Goal: Task Accomplishment & Management: Manage account settings

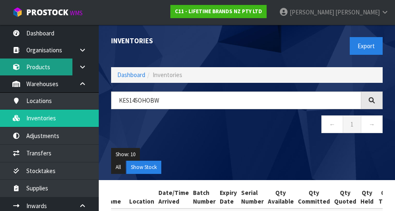
click at [4, 66] on link "Products" at bounding box center [49, 66] width 99 height 17
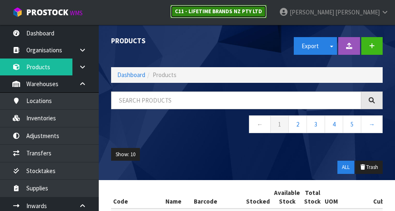
click at [259, 12] on strong "C11 - LIFETIME BRANDS NZ PTY LTD" at bounding box center [218, 11] width 87 height 7
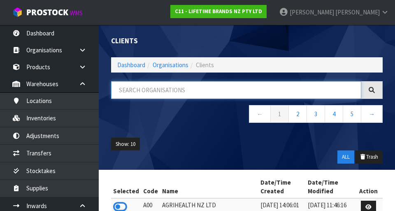
click at [154, 92] on input "text" at bounding box center [236, 90] width 250 height 18
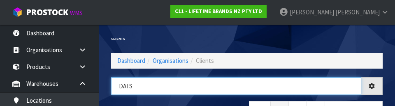
type input "DATS"
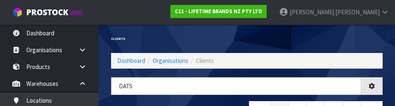
click at [138, 35] on div "Clients" at bounding box center [176, 39] width 142 height 28
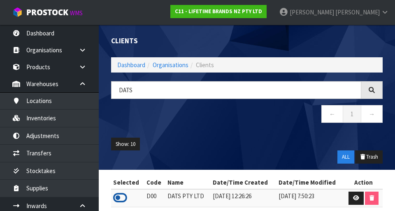
click at [116, 195] on icon at bounding box center [120, 197] width 14 height 12
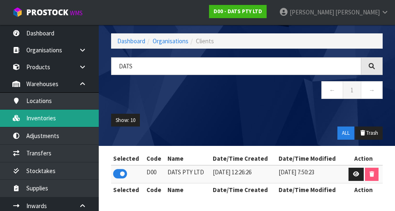
click at [41, 119] on link "Inventories" at bounding box center [49, 117] width 99 height 17
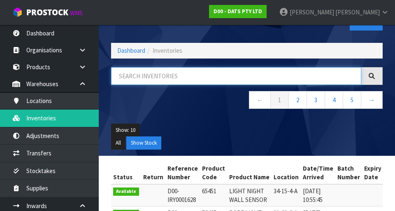
click at [149, 73] on input "text" at bounding box center [236, 76] width 250 height 18
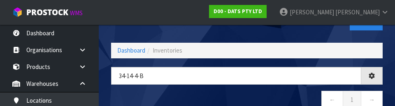
click at [141, 93] on nav "← 1 →" at bounding box center [247, 101] width 272 height 20
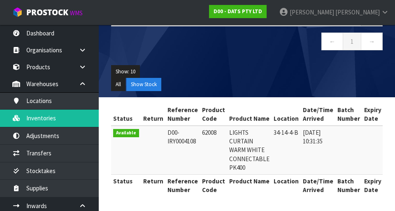
copy td "62008"
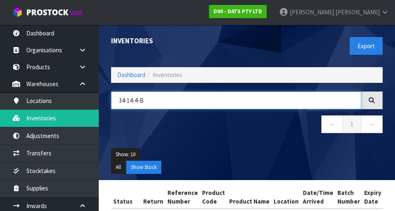
click at [144, 97] on input "34-14-4-B" at bounding box center [236, 100] width 250 height 18
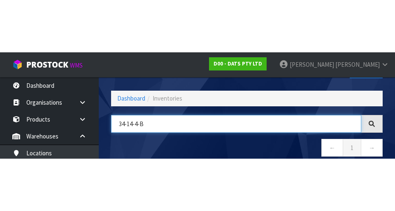
scroll to position [47, 0]
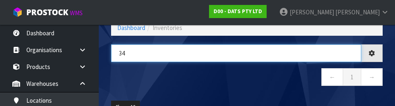
type input "3"
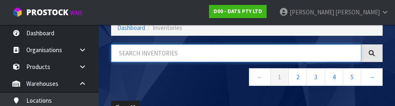
paste input "62008"
type input "62008"
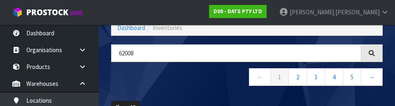
click at [153, 81] on nav "← 1 2 3 4 5 →" at bounding box center [247, 78] width 272 height 20
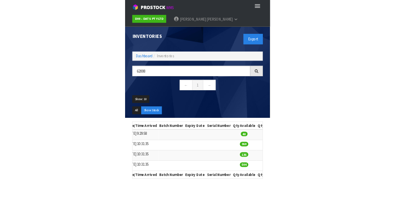
scroll to position [0, 0]
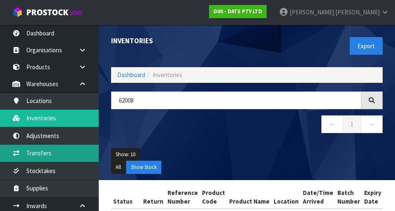
click at [32, 145] on link "Transfers" at bounding box center [49, 152] width 99 height 17
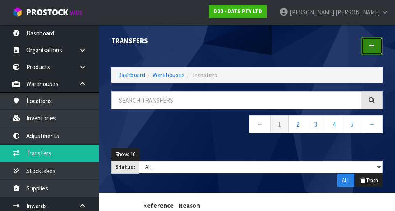
click at [367, 47] on link at bounding box center [371, 46] width 21 height 18
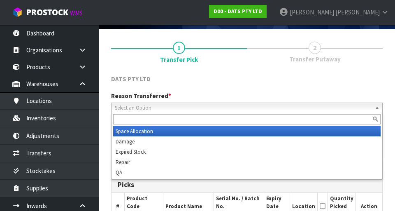
click at [335, 103] on span "Select an Option" at bounding box center [243, 108] width 257 height 10
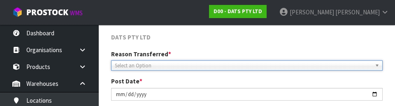
scroll to position [114, 0]
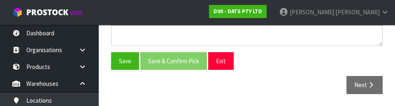
click at [279, 50] on div "Notes" at bounding box center [247, 33] width 284 height 38
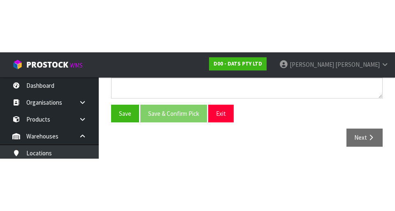
scroll to position [185, 0]
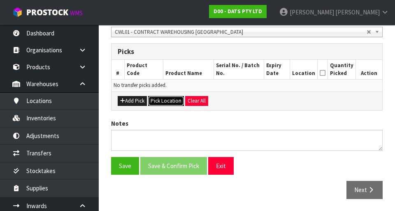
click at [167, 100] on button "Pick Location" at bounding box center [166, 101] width 36 height 10
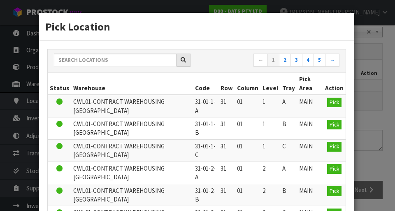
click at [369, 109] on div "Pick Location ← 1 2 3 4 5 → Status Warehouse Code Row Column Level Tray Pick Ar…" at bounding box center [197, 105] width 395 height 211
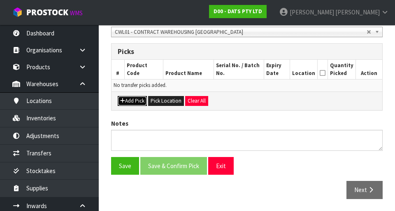
click at [137, 101] on button "Add Pick" at bounding box center [132, 101] width 29 height 10
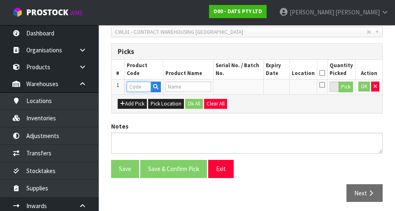
paste input "62008"
type input "62008"
type input "LIGHTS CURTAIN WARM WHITE CONNECTABLE PK400"
click at [352, 88] on button "Pick" at bounding box center [346, 86] width 14 height 11
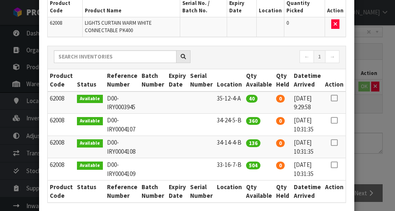
scroll to position [69, 0]
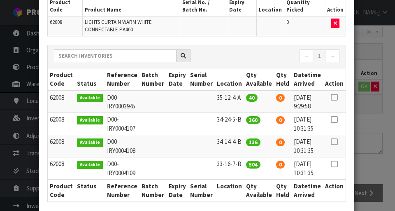
click at [335, 142] on icon at bounding box center [334, 142] width 7 height 0
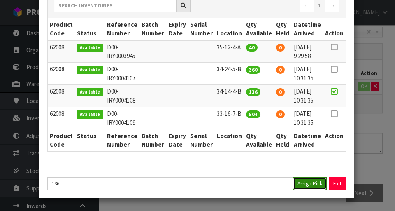
click at [310, 182] on button "Assign Pick" at bounding box center [310, 183] width 34 height 13
type input "136"
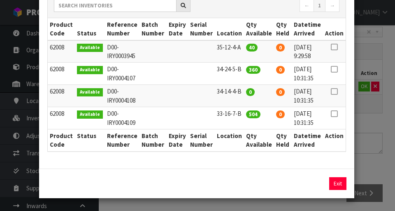
click at [374, 138] on div "Pick Line Picks Product Code Product Name Serial No. / Batch No. Expiry Date Lo…" at bounding box center [197, 105] width 395 height 211
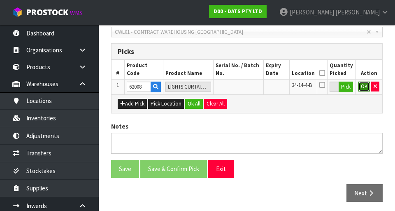
click at [363, 88] on button "OK" at bounding box center [364, 86] width 12 height 10
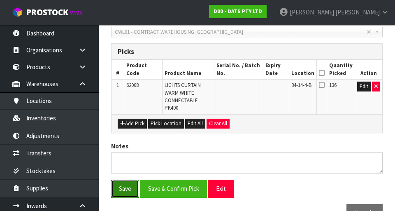
click at [130, 188] on button "Save" at bounding box center [125, 188] width 28 height 18
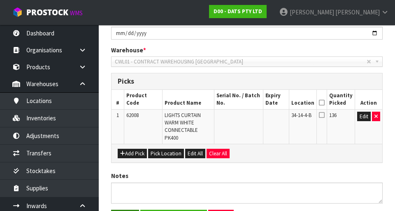
scroll to position [0, 0]
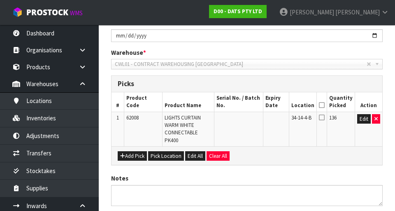
scroll to position [237, 0]
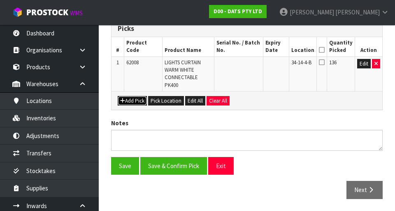
click at [136, 103] on button "Add Pick" at bounding box center [132, 101] width 29 height 10
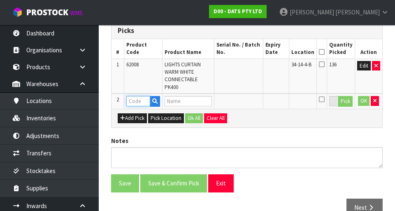
scroll to position [231, 0]
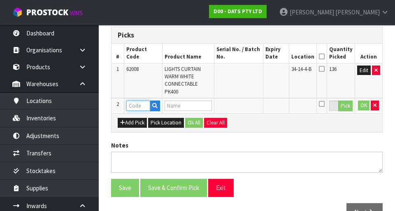
click at [141, 107] on input "text" at bounding box center [138, 105] width 24 height 10
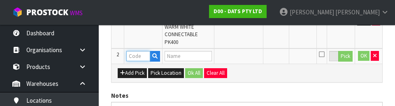
scroll to position [279, 0]
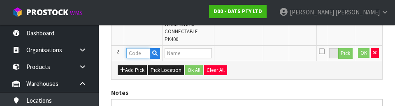
paste input "62008"
type input "62008"
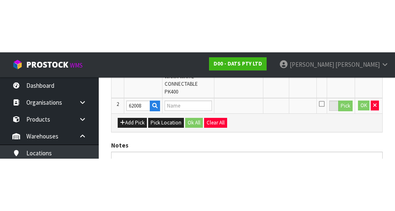
scroll to position [253, 0]
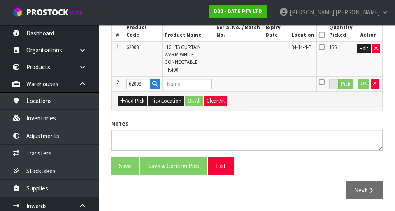
type input "LIGHTS CURTAIN WARM WHITE CONNECTABLE PK400"
click at [342, 85] on button "Pick" at bounding box center [345, 84] width 14 height 11
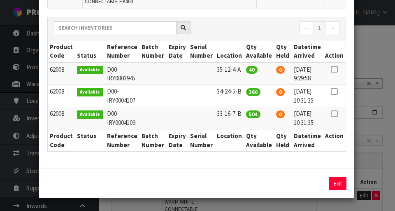
scroll to position [97, 0]
click at [336, 73] on td at bounding box center [334, 74] width 23 height 22
click at [333, 69] on icon at bounding box center [334, 69] width 7 height 0
click at [309, 185] on button "Assign Pick" at bounding box center [310, 183] width 34 height 13
type input "40"
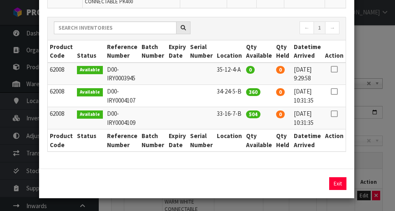
click at [376, 165] on div "Pick Line Picks Product Code Product Name Serial No. / Batch No. Expiry Date Lo…" at bounding box center [197, 105] width 395 height 211
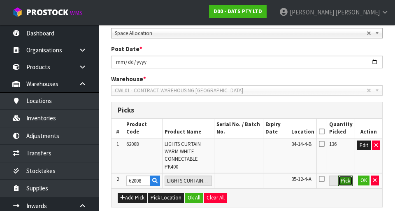
scroll to position [253, 0]
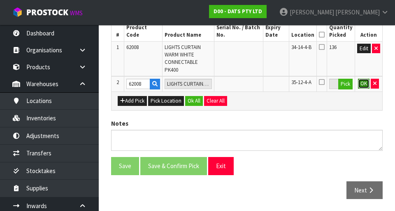
click at [363, 84] on button "OK" at bounding box center [364, 84] width 12 height 10
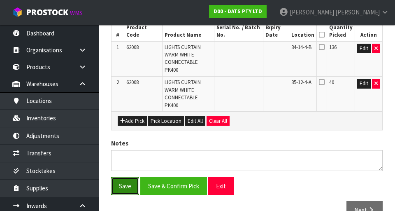
click at [116, 190] on button "Save" at bounding box center [125, 186] width 28 height 18
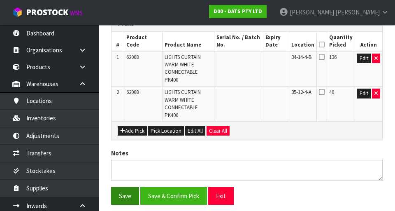
scroll to position [243, 0]
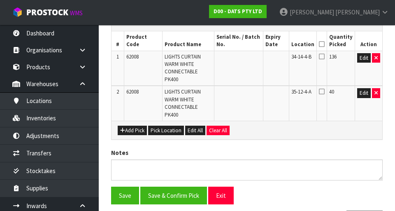
click at [127, 144] on div "DATS PTY LTD Reason Transferred * Space Allocation Damage Expired Stock Repair …" at bounding box center [247, 73] width 272 height 321
click at [131, 128] on button "Add Pick" at bounding box center [132, 131] width 29 height 10
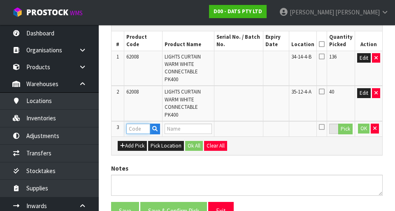
paste input "62008"
type input "62008"
type input "LIGHTS CURTAIN WARM WHITE CONNECTABLE PK400"
type input "62008"
click at [343, 128] on button "Pick" at bounding box center [345, 128] width 14 height 11
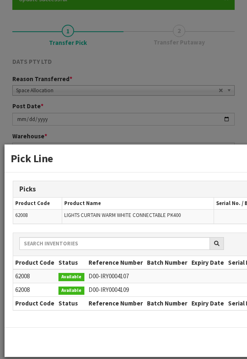
scroll to position [221, 0]
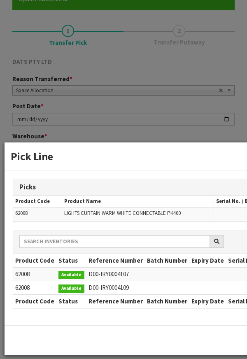
click at [85, 87] on div "Pick Line Picks Product Code Product Name Serial No. / Batch No. Expiry Date Lo…" at bounding box center [123, 179] width 247 height 359
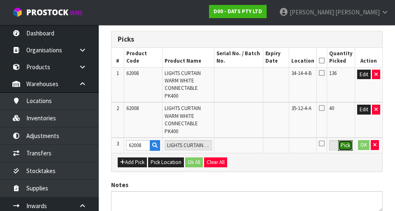
scroll to position [228, 0]
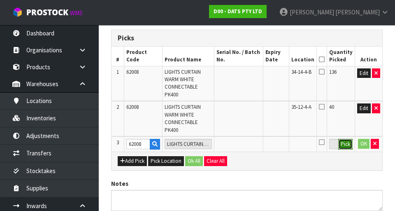
click at [343, 148] on button "Pick" at bounding box center [345, 144] width 14 height 11
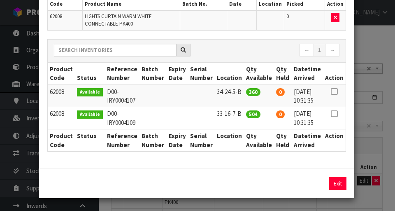
scroll to position [75, 0]
click at [368, 91] on div "Pick Line Picks Product Code Product Name Serial No. / Batch No. Expiry Date Lo…" at bounding box center [197, 105] width 395 height 211
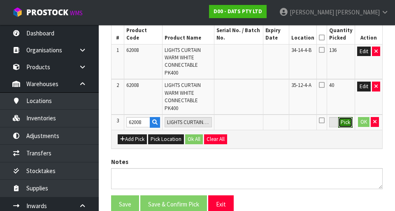
scroll to position [251, 0]
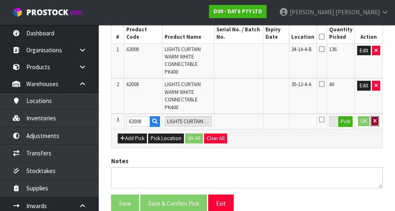
click at [375, 121] on icon "button" at bounding box center [374, 120] width 3 height 5
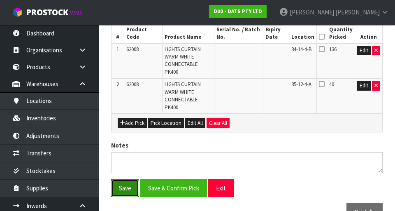
click at [123, 196] on button "Save" at bounding box center [125, 188] width 28 height 18
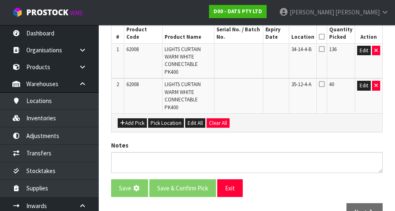
scroll to position [0, 0]
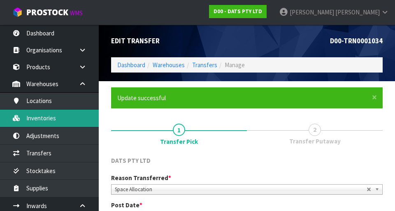
click at [36, 120] on link "Inventories" at bounding box center [49, 117] width 99 height 17
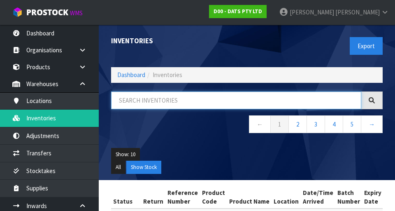
click at [293, 100] on input "text" at bounding box center [236, 100] width 250 height 18
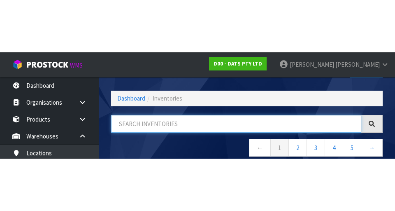
scroll to position [47, 0]
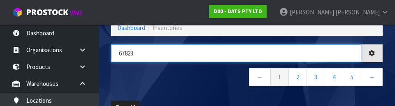
type input "67823"
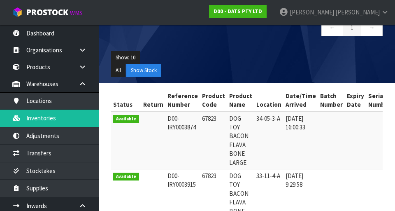
scroll to position [149, 0]
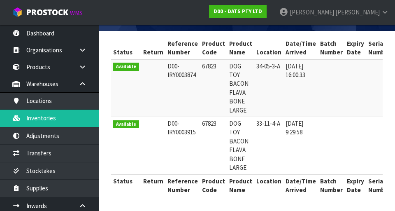
click at [366, 128] on td at bounding box center [379, 146] width 27 height 58
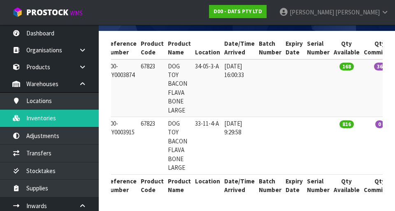
scroll to position [0, 63]
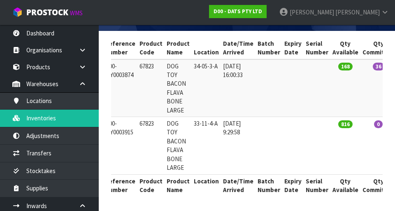
copy td "67823"
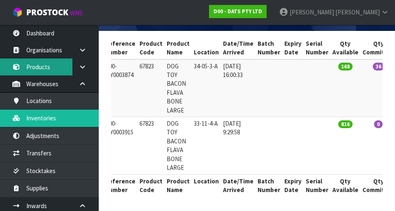
click at [47, 67] on link "Products" at bounding box center [49, 66] width 99 height 17
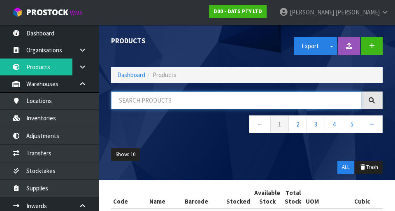
paste input "67823"
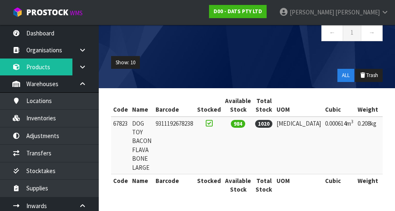
scroll to position [0, 53]
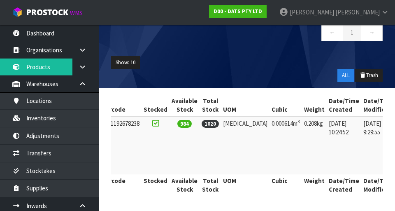
type input "67823"
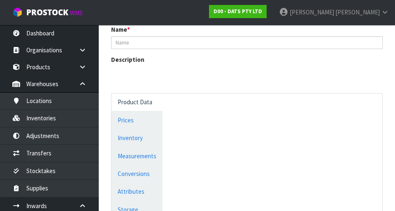
scroll to position [402, 0]
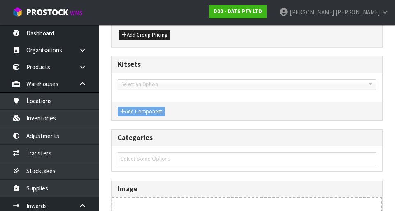
type input "67823"
type input "DOG TOY BACON FLAVA BONE LARGE"
type input "9311192678238"
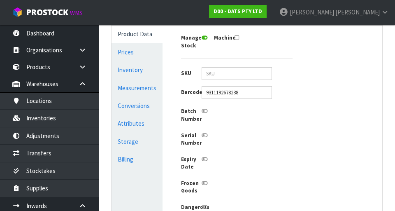
scroll to position [221, 0]
click at [140, 108] on link "Conversions" at bounding box center [137, 106] width 51 height 17
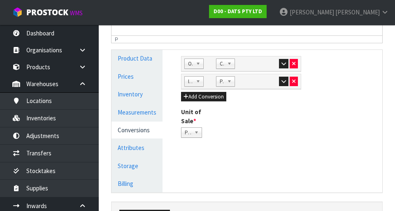
scroll to position [197, 0]
click at [281, 63] on icon "button" at bounding box center [283, 62] width 5 height 5
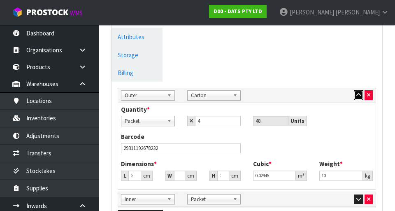
click at [358, 95] on icon "button" at bounding box center [358, 94] width 5 height 5
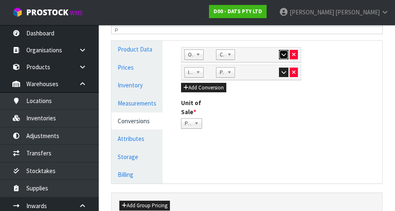
scroll to position [205, 0]
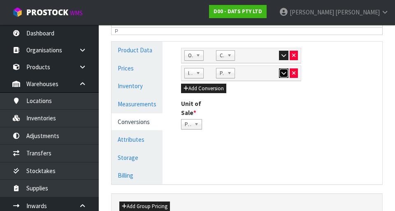
click at [279, 74] on button "button" at bounding box center [283, 73] width 9 height 10
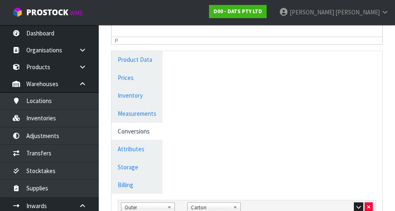
scroll to position [195, 0]
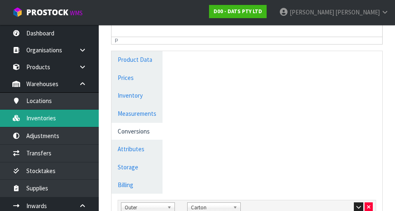
click at [38, 125] on link "Inventories" at bounding box center [49, 117] width 99 height 17
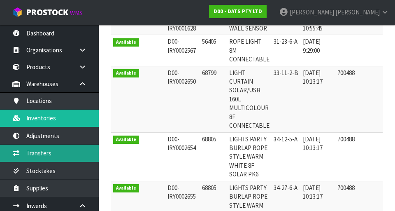
click at [33, 151] on link "Transfers" at bounding box center [49, 152] width 99 height 17
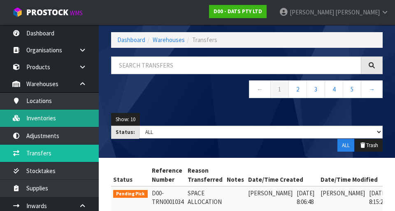
click at [36, 119] on link "Inventories" at bounding box center [49, 117] width 99 height 17
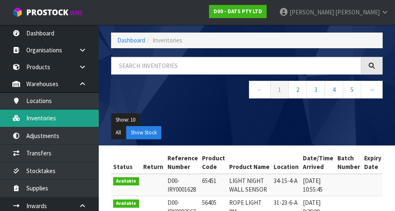
scroll to position [35, 0]
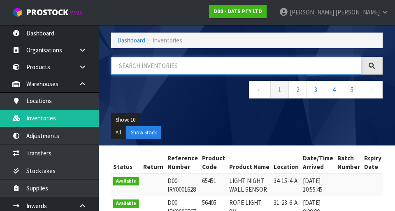
click at [147, 63] on input "text" at bounding box center [236, 66] width 250 height 18
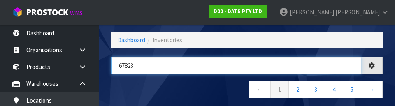
type input "67823"
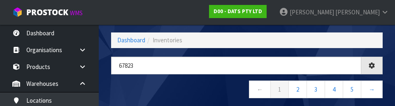
click at [217, 86] on nav "← 1 2 3 4 5 →" at bounding box center [247, 91] width 272 height 20
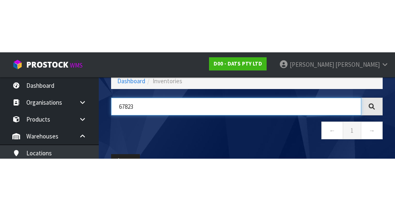
scroll to position [47, 0]
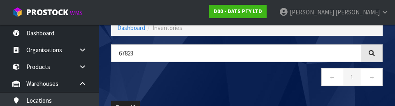
click at [144, 91] on div "67823 ← 1 →" at bounding box center [247, 69] width 284 height 50
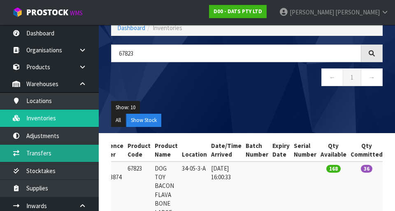
click at [38, 153] on link "Transfers" at bounding box center [49, 152] width 99 height 17
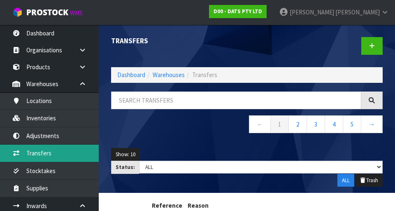
scroll to position [1, 0]
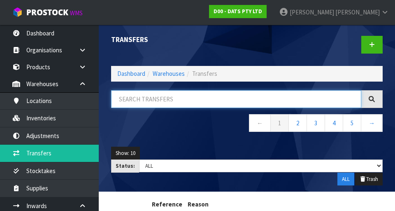
paste input "67823"
type input "67823"
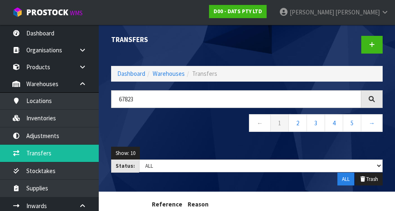
click at [156, 126] on nav "← 1 2 3 4 5 →" at bounding box center [247, 124] width 272 height 20
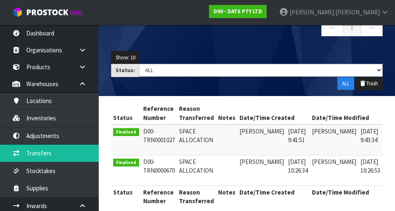
scroll to position [100, 0]
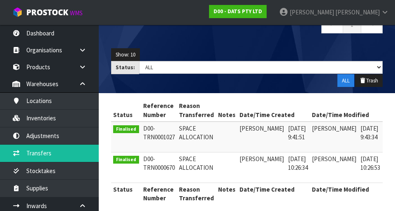
click at [386, 126] on link at bounding box center [393, 130] width 15 height 13
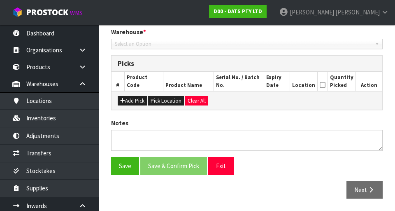
type input "2025-09-11"
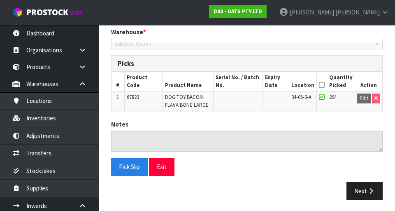
scroll to position [174, 0]
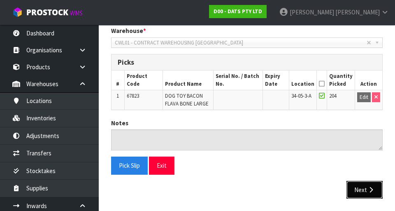
click at [367, 189] on button "Next" at bounding box center [364, 190] width 36 height 18
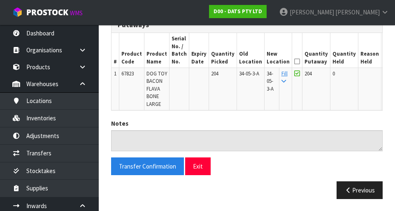
scroll to position [212, 0]
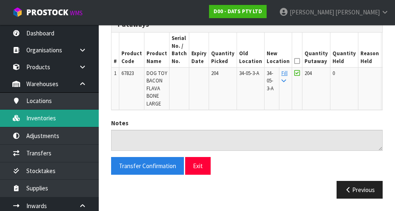
click at [39, 115] on link "Inventories" at bounding box center [49, 117] width 99 height 17
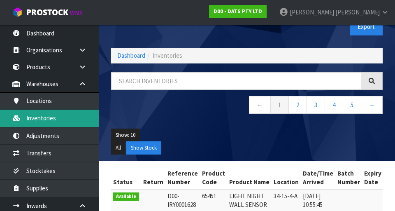
scroll to position [18, 0]
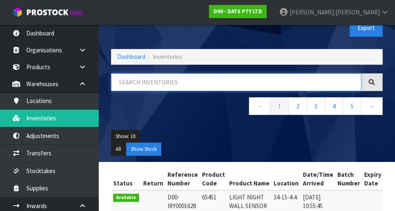
paste input "67823"
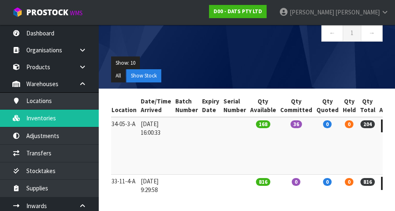
scroll to position [93, 0]
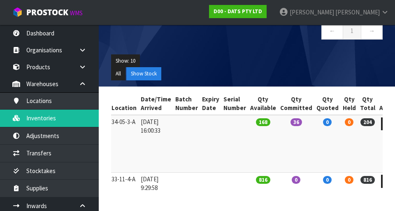
type input "67823"
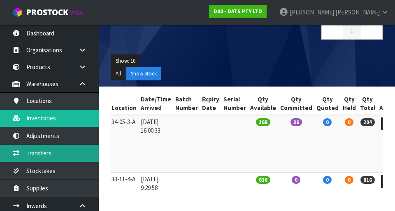
click at [42, 159] on link "Transfers" at bounding box center [49, 152] width 99 height 17
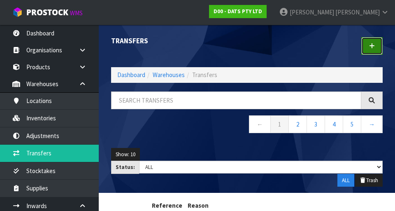
click at [377, 40] on link at bounding box center [371, 46] width 21 height 18
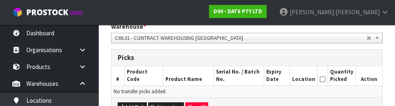
click at [282, 89] on td "No transfer picks added." at bounding box center [247, 92] width 271 height 12
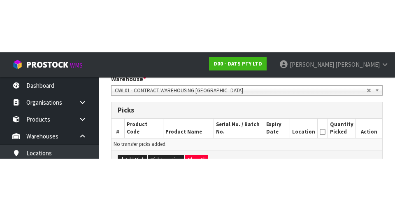
scroll to position [178, 0]
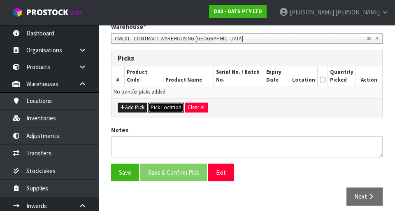
click at [161, 107] on button "Pick Location" at bounding box center [166, 107] width 36 height 10
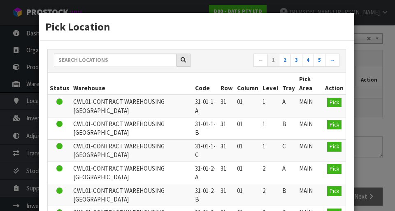
click at [376, 109] on div "Pick Location ← 1 2 3 4 5 → Status Warehouse Code Row Column Level Tray Pick Ar…" at bounding box center [197, 105] width 395 height 211
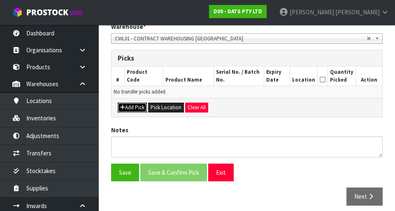
click at [129, 106] on button "Add Pick" at bounding box center [132, 107] width 29 height 10
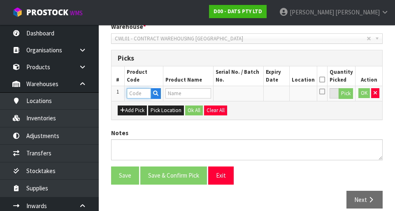
paste input "67823"
type input "67823"
type input "DOG TOY BACON FLAVA BONE LARGE"
type input "67823"
click at [346, 93] on button "Pick" at bounding box center [346, 93] width 14 height 11
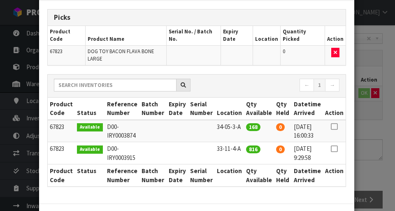
scroll to position [44, 0]
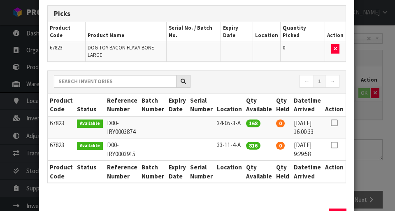
click at [336, 123] on icon at bounding box center [334, 123] width 7 height 0
copy td "33-11-4-A"
click at [310, 208] on button "Assign Pick" at bounding box center [310, 214] width 34 height 13
type input "168"
click at [374, 131] on div "Pick Line Picks Product Code Product Name Serial No. / Batch No. Expiry Date Lo…" at bounding box center [197, 105] width 395 height 211
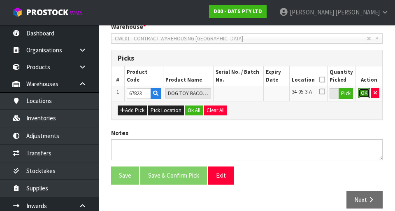
click at [364, 95] on button "OK" at bounding box center [364, 93] width 12 height 10
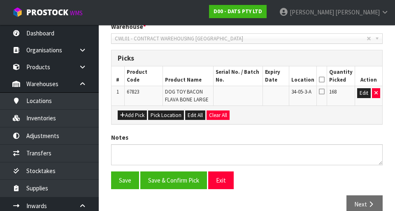
click at [324, 79] on icon at bounding box center [322, 79] width 6 height 0
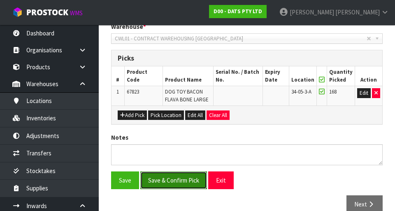
click at [161, 176] on button "Save & Confirm Pick" at bounding box center [173, 180] width 67 height 18
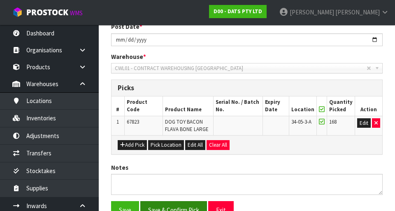
scroll to position [0, 0]
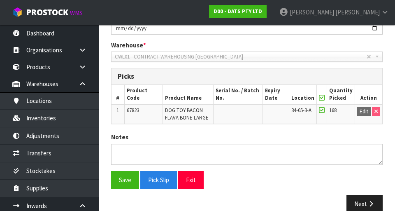
scroll to position [187, 0]
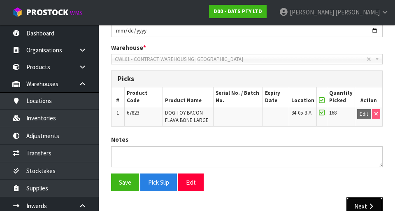
click at [371, 201] on button "Next" at bounding box center [364, 206] width 36 height 18
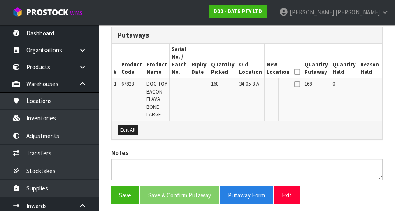
scroll to position [236, 0]
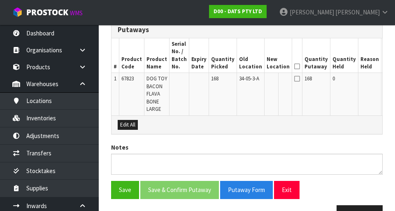
click at [384, 77] on button "Edit" at bounding box center [391, 80] width 14 height 10
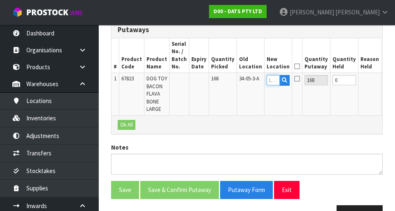
paste input "33-11-4-A"
type input "33-11-4-A"
click at [384, 83] on button "OK" at bounding box center [390, 80] width 12 height 10
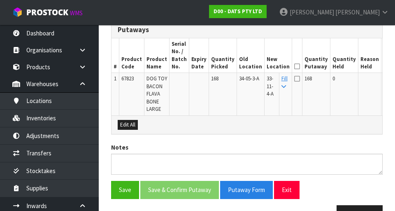
click at [294, 67] on icon at bounding box center [297, 66] width 6 height 0
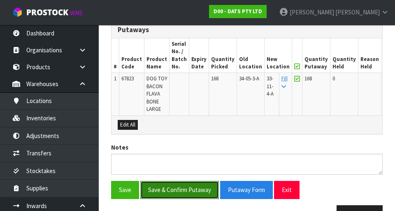
click at [165, 198] on button "Save & Confirm Putaway" at bounding box center [179, 190] width 79 height 18
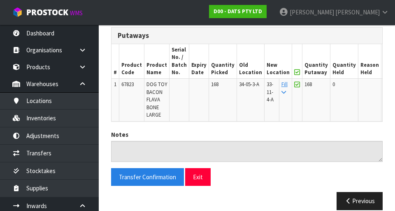
scroll to position [200, 0]
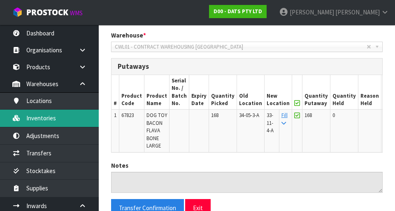
click at [37, 119] on link "Inventories" at bounding box center [49, 117] width 99 height 17
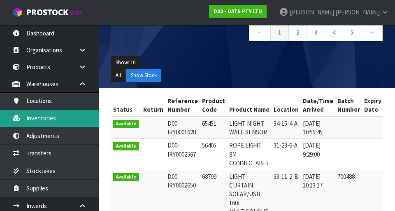
scroll to position [92, 0]
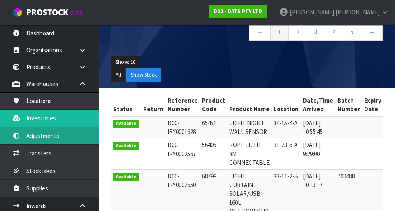
click at [39, 140] on link "Adjustments" at bounding box center [49, 135] width 99 height 17
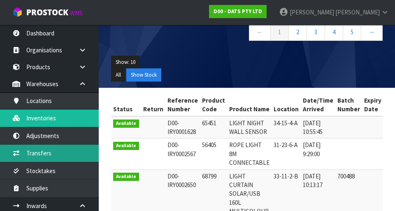
click at [37, 156] on link "Transfers" at bounding box center [49, 152] width 99 height 17
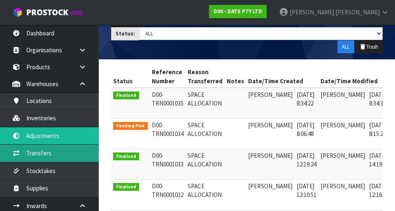
scroll to position [148, 0]
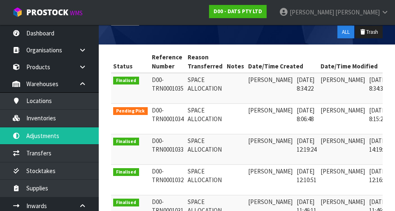
click at [395, 107] on link at bounding box center [402, 112] width 15 height 13
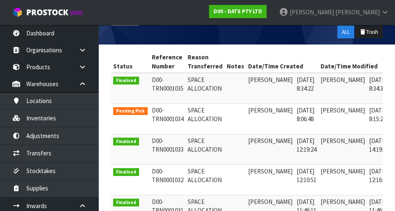
click at [395, 113] on icon at bounding box center [402, 111] width 6 height 5
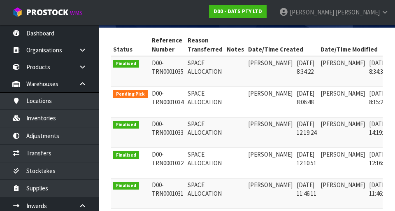
scroll to position [160, 0]
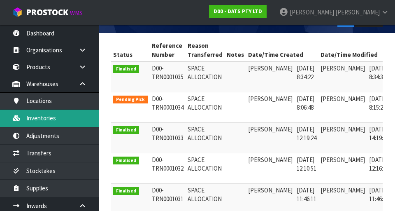
click at [43, 120] on link "Inventories" at bounding box center [49, 117] width 99 height 17
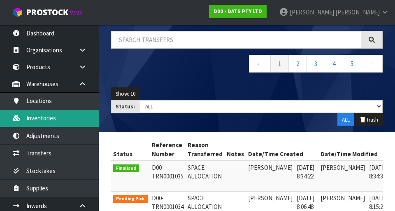
scroll to position [58, 0]
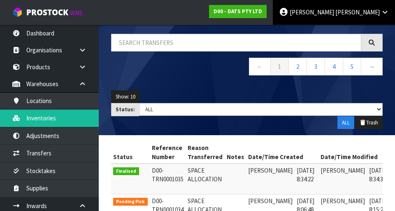
click at [373, 10] on span "[PERSON_NAME]" at bounding box center [357, 12] width 44 height 8
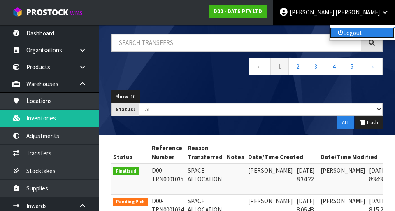
click at [350, 34] on link "Logout" at bounding box center [362, 32] width 65 height 11
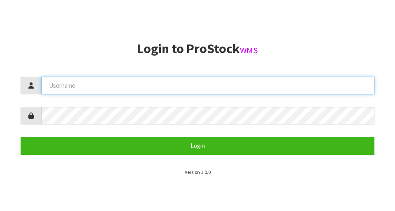
click at [88, 87] on input "text" at bounding box center [207, 86] width 333 height 18
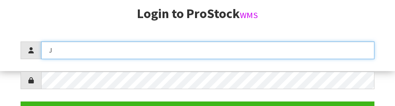
scroll to position [106, 0]
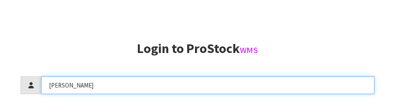
type input "[PERSON_NAME]"
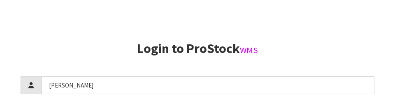
click at [330, 33] on aside "Login to ProStock WMS [PERSON_NAME] Login Version 1.0.0" at bounding box center [197, 53] width 395 height 106
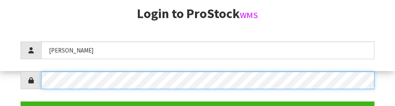
scroll to position [119, 0]
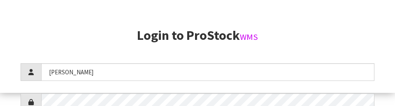
click at [367, 32] on h2 "Login to ProStock WMS" at bounding box center [198, 35] width 354 height 14
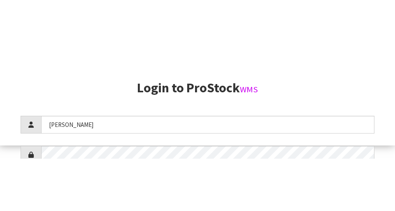
scroll to position [211, 0]
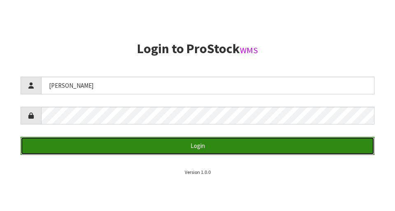
click at [340, 142] on button "Login" at bounding box center [198, 146] width 354 height 18
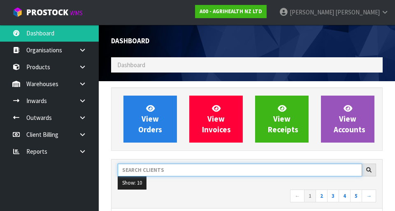
click at [192, 173] on input "text" at bounding box center [240, 169] width 244 height 13
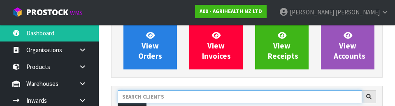
scroll to position [113, 0]
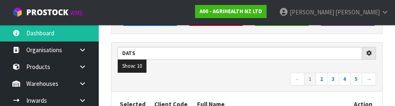
click at [207, 86] on nav "← 1 2 3 4 5 →" at bounding box center [247, 80] width 258 height 14
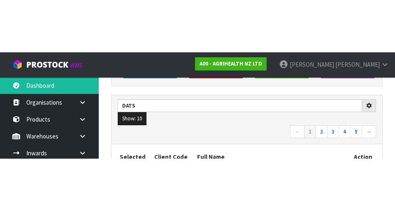
scroll to position [116, 0]
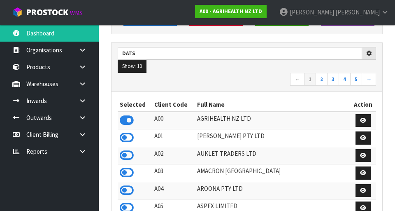
type input "DATS"
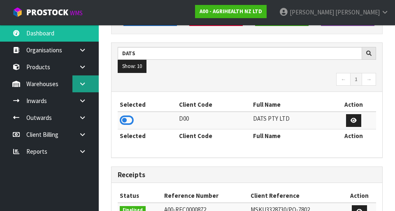
click at [77, 84] on link at bounding box center [85, 83] width 26 height 17
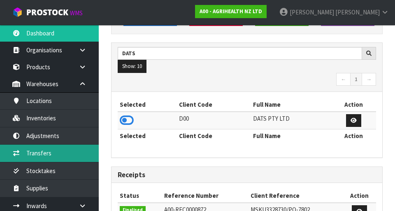
click at [36, 153] on link "Transfers" at bounding box center [49, 152] width 99 height 17
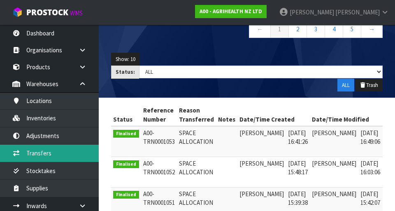
scroll to position [93, 0]
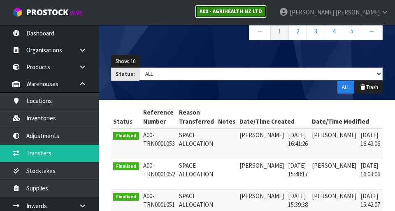
click at [267, 16] on link "A00 - AGRIHEALTH NZ LTD" at bounding box center [231, 11] width 72 height 13
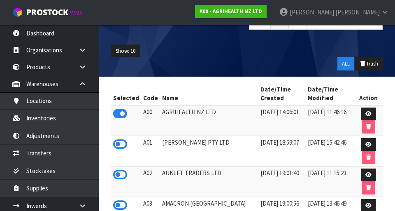
click at [169, 84] on th "Name" at bounding box center [209, 94] width 98 height 22
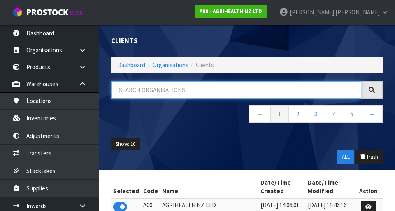
click at [186, 93] on input "text" at bounding box center [236, 90] width 250 height 18
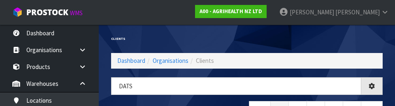
click at [205, 40] on h1 "Clients" at bounding box center [176, 39] width 130 height 4
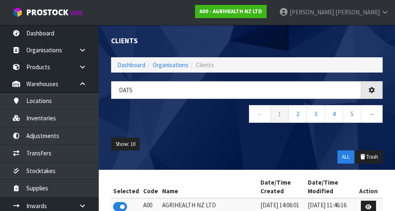
type input "DATS"
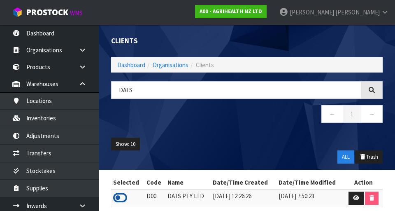
click at [122, 200] on icon at bounding box center [120, 197] width 14 height 12
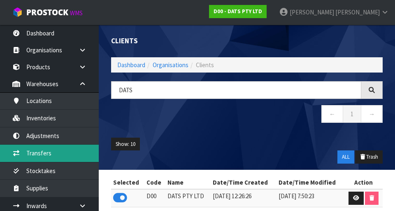
click at [42, 152] on link "Transfers" at bounding box center [49, 152] width 99 height 17
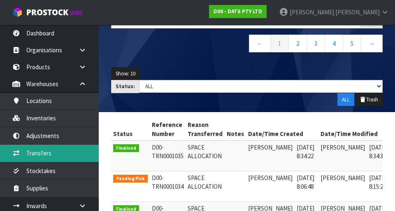
scroll to position [97, 0]
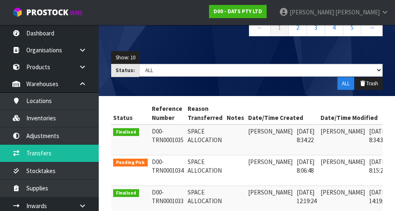
click at [395, 164] on link at bounding box center [402, 163] width 15 height 13
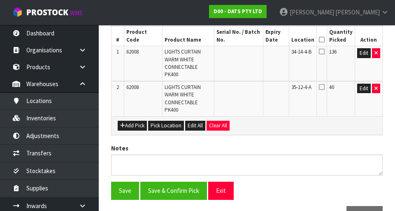
scroll to position [188, 0]
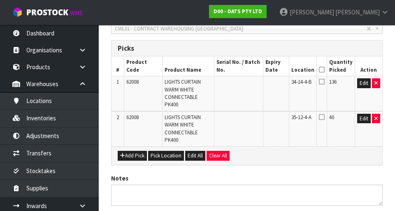
click at [325, 70] on icon at bounding box center [322, 70] width 6 height 0
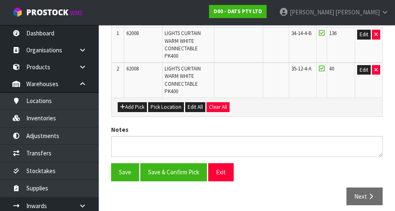
scroll to position [243, 0]
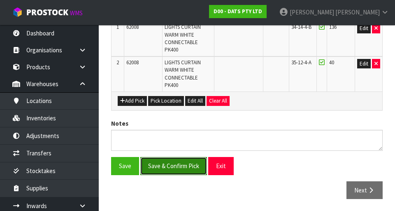
click at [175, 163] on button "Save & Confirm Pick" at bounding box center [173, 166] width 67 height 18
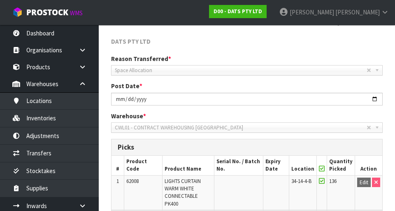
scroll to position [254, 0]
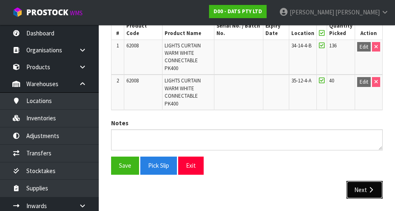
click at [360, 185] on button "Next" at bounding box center [364, 190] width 36 height 18
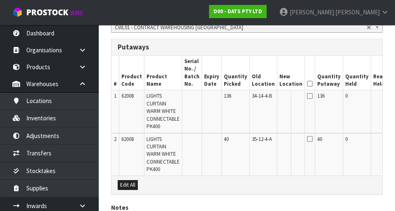
scroll to position [219, 0]
click at [279, 144] on input "text" at bounding box center [285, 140] width 13 height 10
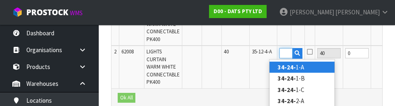
scroll to position [0, 11]
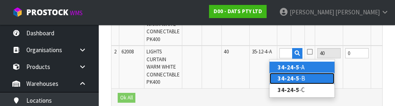
click at [310, 79] on link "34-24-5 -B" at bounding box center [302, 78] width 65 height 11
type input "34-24-5-B"
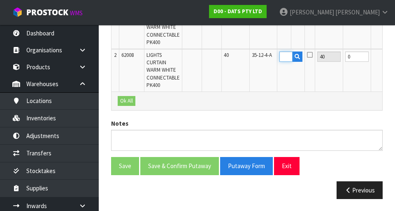
scroll to position [0, 0]
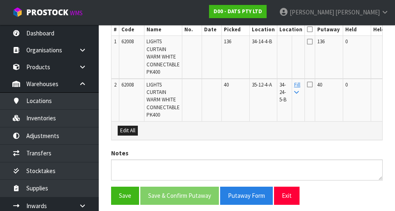
scroll to position [272, 0]
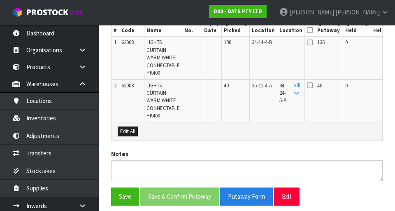
click at [307, 88] on icon at bounding box center [310, 85] width 6 height 7
click at [0, 0] on input "checkbox" at bounding box center [0, 0] width 0 height 0
click at [126, 196] on button "Save" at bounding box center [125, 196] width 28 height 18
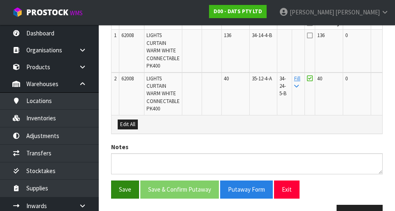
scroll to position [265, 0]
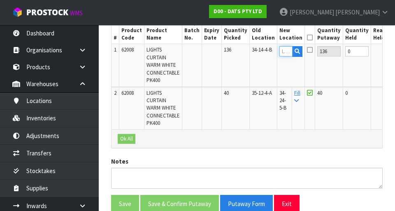
click at [279, 52] on input "text" at bounding box center [285, 51] width 13 height 10
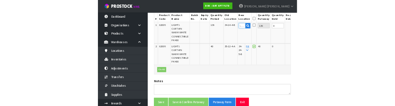
scroll to position [261, 0]
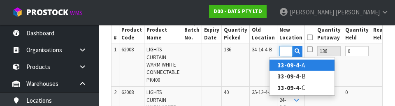
type input "33-09-4-B"
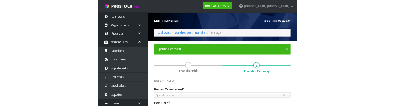
scroll to position [0, 19]
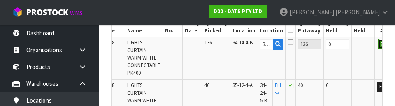
click at [378, 44] on button "OK" at bounding box center [384, 44] width 12 height 10
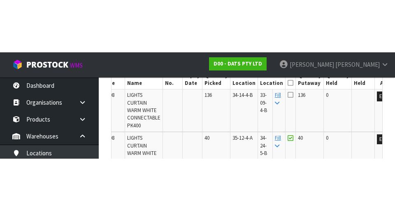
scroll to position [272, 0]
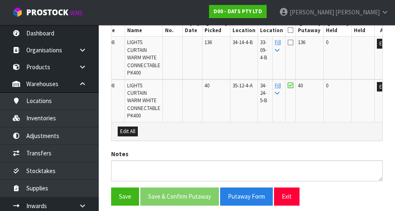
click at [288, 30] on icon at bounding box center [291, 30] width 6 height 0
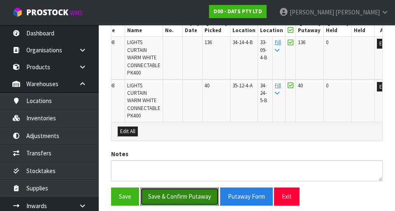
click at [166, 195] on button "Save & Confirm Putaway" at bounding box center [179, 196] width 79 height 18
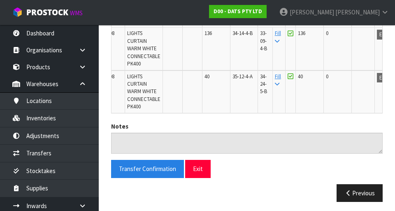
scroll to position [282, 0]
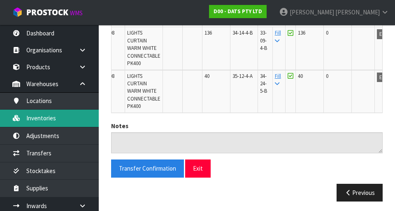
click at [38, 118] on link "Inventories" at bounding box center [49, 117] width 99 height 17
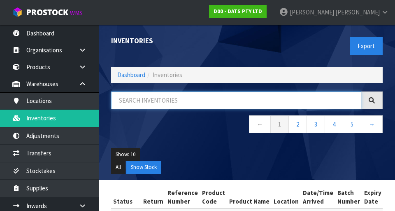
click at [321, 100] on input "text" at bounding box center [236, 100] width 250 height 18
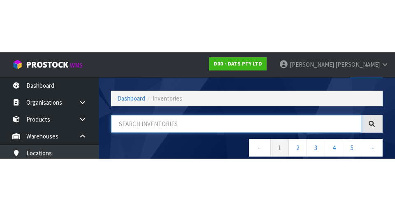
scroll to position [47, 0]
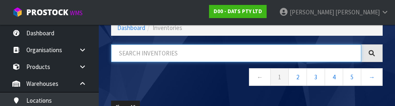
type input "4"
type input "58230"
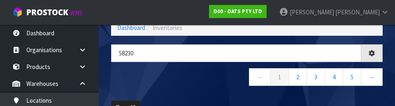
click at [128, 88] on nav "← 1 2 3 4 5 →" at bounding box center [247, 78] width 272 height 20
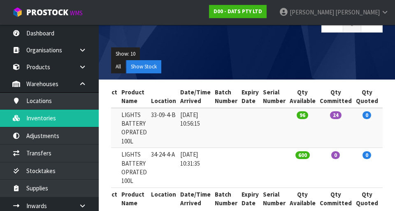
scroll to position [102, 0]
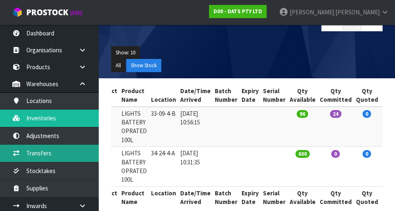
click at [33, 151] on link "Transfers" at bounding box center [49, 152] width 99 height 17
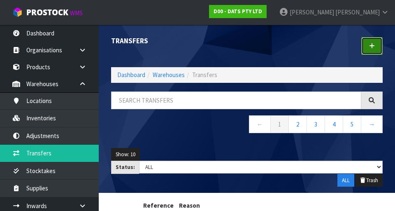
click at [376, 44] on link at bounding box center [371, 46] width 21 height 18
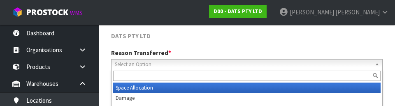
scroll to position [114, 0]
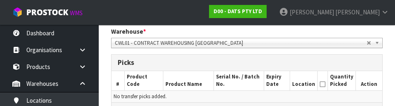
click at [325, 85] on icon at bounding box center [323, 84] width 6 height 0
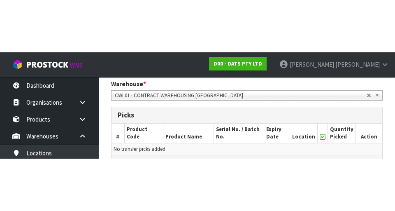
scroll to position [173, 0]
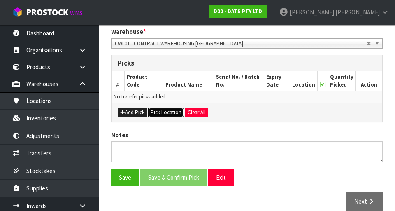
click at [160, 112] on button "Pick Location" at bounding box center [166, 112] width 36 height 10
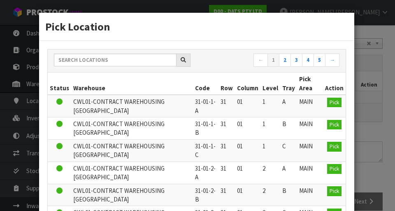
click at [376, 86] on div "Pick Location ← 1 2 3 4 5 → Status Warehouse Code Row Column Level Tray Pick Ar…" at bounding box center [197, 105] width 395 height 211
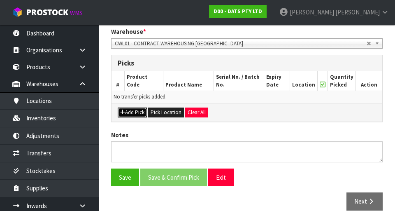
click at [126, 110] on button "Add Pick" at bounding box center [132, 112] width 29 height 10
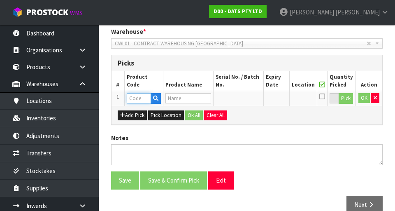
paste input "33-11-4-A"
click at [147, 99] on input "33-11-4-A" at bounding box center [139, 98] width 24 height 10
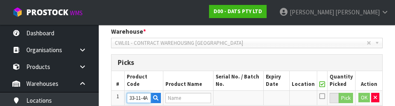
scroll to position [0, 0]
type input "A"
click at [137, 96] on input "A" at bounding box center [139, 98] width 24 height 10
click at [376, 100] on button "button" at bounding box center [375, 98] width 8 height 10
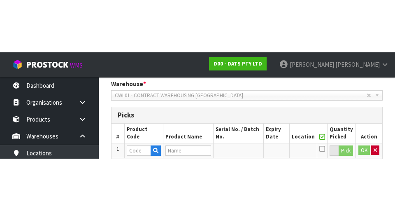
scroll to position [173, 0]
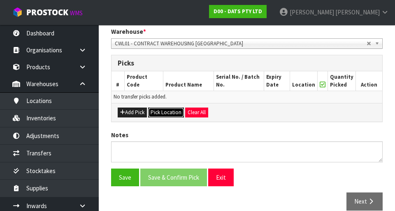
click at [165, 114] on button "Pick Location" at bounding box center [166, 112] width 36 height 10
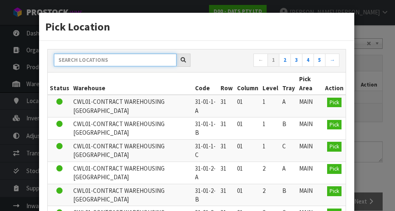
paste input "33-11-4-A"
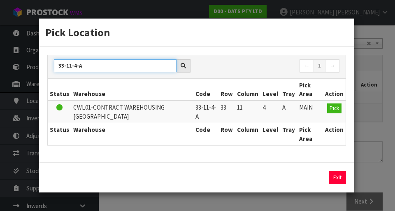
type input "33-11-4-A"
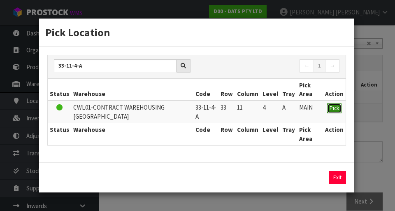
click at [336, 109] on span "Pick" at bounding box center [334, 108] width 9 height 7
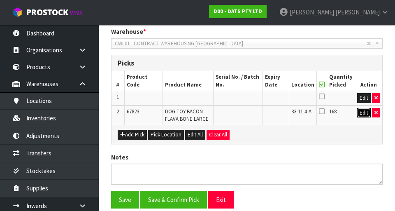
click at [370, 110] on button "Edit" at bounding box center [364, 113] width 14 height 10
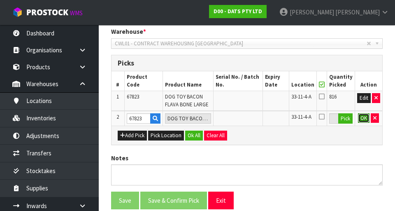
click at [363, 120] on button "OK" at bounding box center [364, 118] width 12 height 10
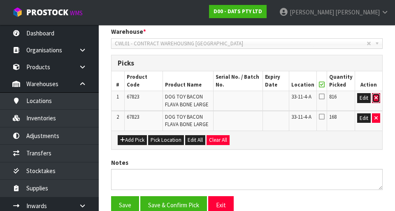
click at [374, 98] on icon "button" at bounding box center [375, 97] width 3 height 5
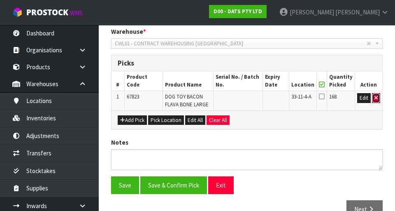
click at [376, 98] on icon "button" at bounding box center [375, 97] width 3 height 5
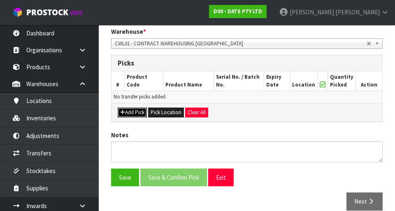
click at [126, 114] on button "Add Pick" at bounding box center [132, 112] width 29 height 10
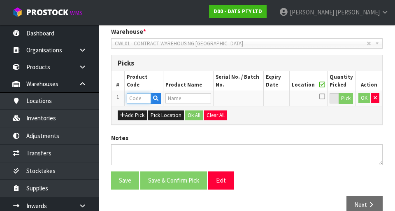
click at [130, 97] on input "text" at bounding box center [139, 98] width 24 height 10
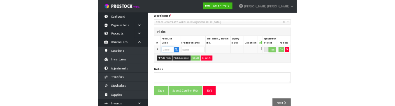
scroll to position [170, 0]
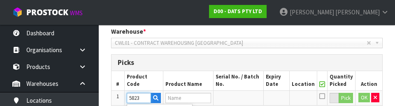
type input "58230"
type input "LIGHTS BATTERY OPRATED 100L"
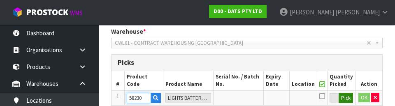
type input "58230"
click at [345, 100] on button "Pick" at bounding box center [346, 98] width 14 height 11
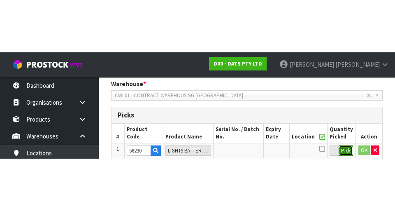
scroll to position [173, 0]
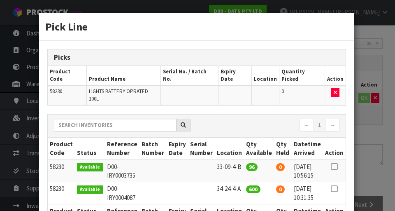
click at [335, 166] on icon at bounding box center [334, 166] width 7 height 0
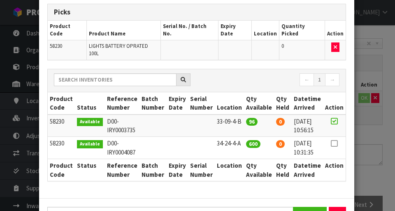
scroll to position [46, 0]
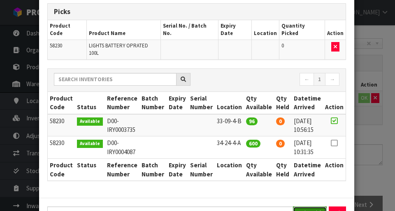
click at [314, 206] on button "Assign Pick" at bounding box center [310, 212] width 34 height 13
type input "96"
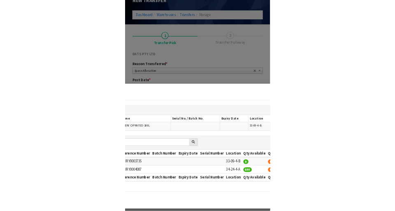
scroll to position [61, 0]
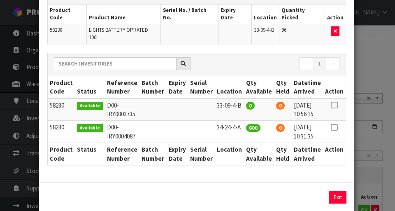
copy td "34-24-4-A"
click at [367, 127] on div "Pick Line Picks Product Code Product Name Serial No. / Batch No. Expiry Date Lo…" at bounding box center [197, 105] width 395 height 211
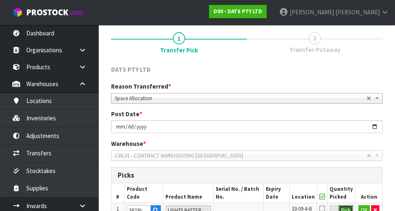
scroll to position [188, 0]
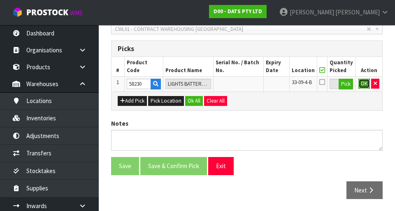
click at [365, 84] on button "OK" at bounding box center [364, 84] width 12 height 10
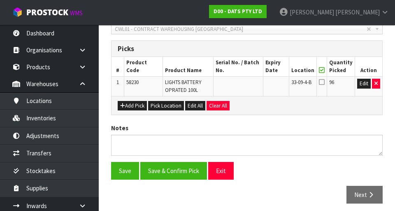
click at [322, 82] on icon at bounding box center [322, 82] width 6 height 7
click at [0, 0] on input "checkbox" at bounding box center [0, 0] width 0 height 0
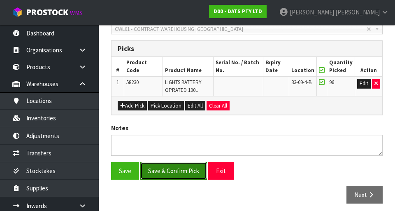
click at [158, 162] on button "Save & Confirm Pick" at bounding box center [173, 171] width 67 height 18
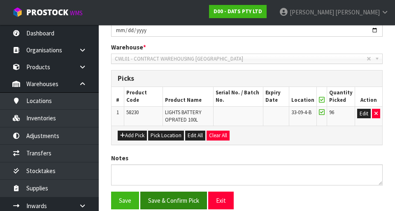
scroll to position [0, 0]
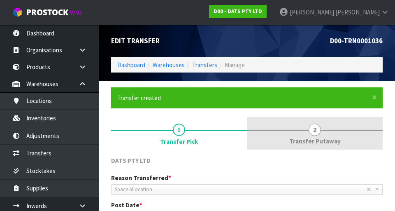
click at [324, 129] on link "2 Transfer Putaway" at bounding box center [315, 133] width 136 height 33
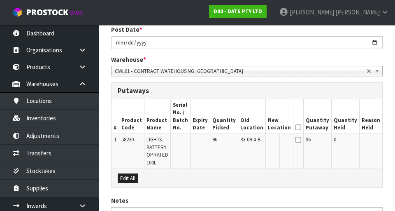
scroll to position [172, 0]
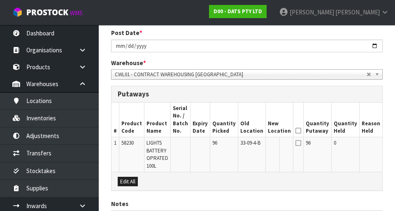
click at [385, 145] on button "Edit" at bounding box center [392, 144] width 14 height 10
paste input "34-24-4-A"
type input "34-24-4-A"
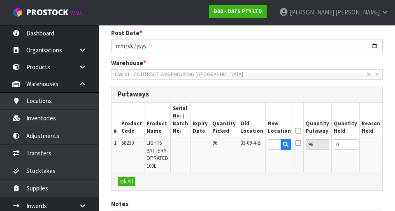
click at [385, 146] on button "OK" at bounding box center [391, 144] width 12 height 10
click at [295, 130] on icon at bounding box center [298, 130] width 6 height 0
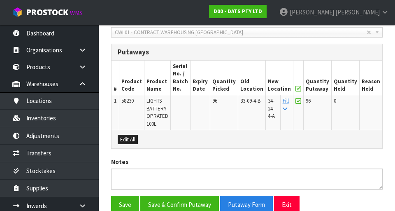
scroll to position [221, 0]
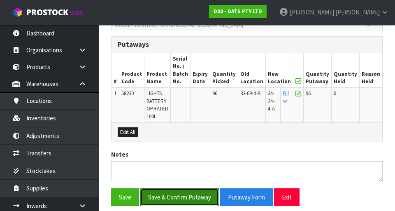
click at [169, 195] on button "Save & Confirm Putaway" at bounding box center [179, 197] width 79 height 18
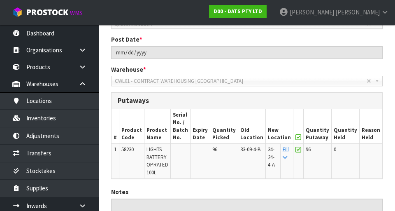
scroll to position [234, 0]
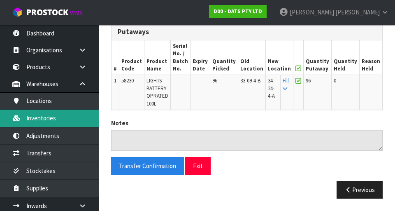
click at [32, 117] on link "Inventories" at bounding box center [49, 117] width 99 height 17
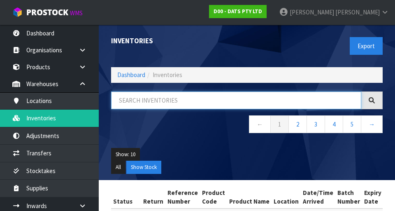
click at [325, 98] on input "text" at bounding box center [236, 100] width 250 height 18
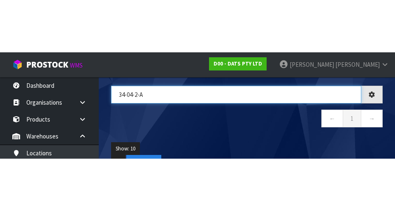
scroll to position [60, 0]
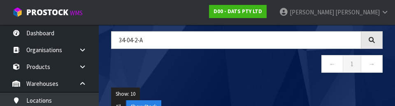
click at [285, 81] on div "Show: 10 5 10 25 50 All Show Stock" at bounding box center [247, 100] width 284 height 38
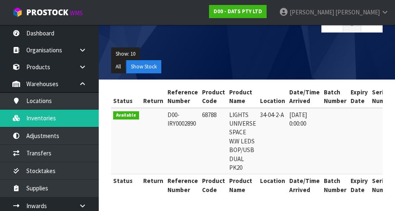
scroll to position [0, 0]
copy td "68788"
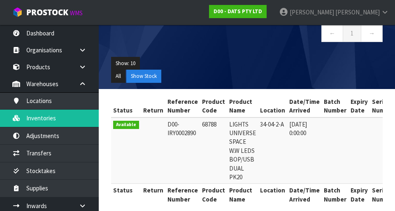
scroll to position [91, 0]
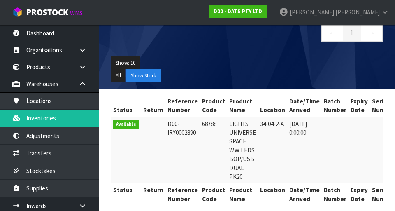
copy td "68788"
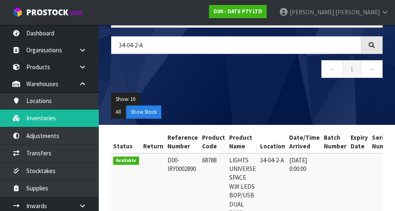
scroll to position [0, 0]
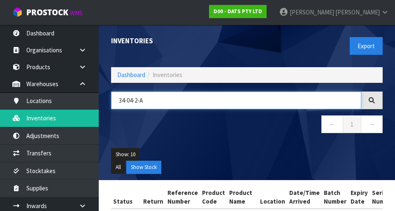
click at [306, 104] on input "34-04-2-A" at bounding box center [236, 100] width 250 height 18
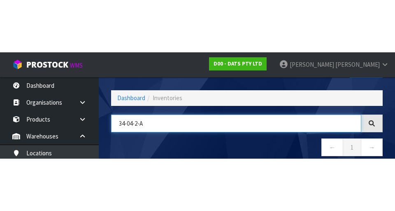
scroll to position [47, 0]
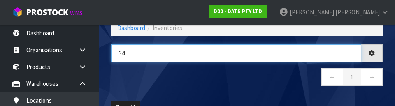
type input "3"
type input "68788"
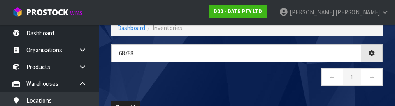
click at [141, 79] on nav "← 1 →" at bounding box center [247, 78] width 272 height 20
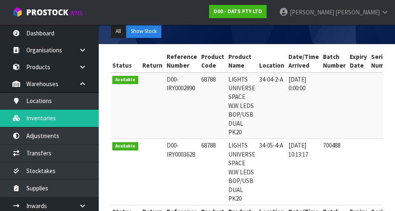
scroll to position [0, 0]
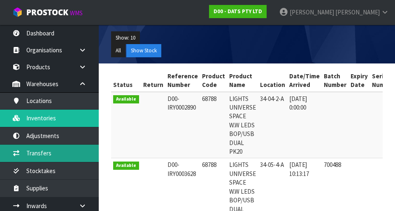
click at [31, 153] on link "Transfers" at bounding box center [49, 152] width 99 height 17
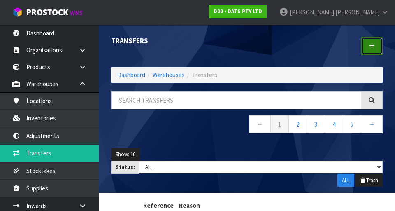
click at [371, 45] on icon at bounding box center [372, 46] width 6 height 6
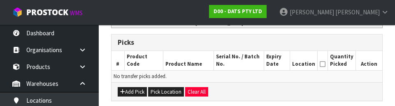
click at [319, 78] on td "No transfer picks added." at bounding box center [247, 76] width 271 height 12
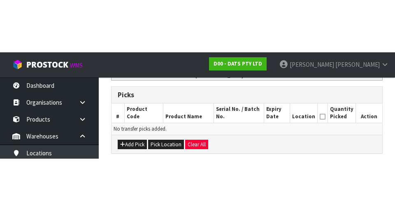
scroll to position [185, 0]
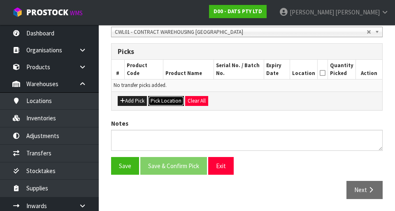
click at [160, 101] on button "Pick Location" at bounding box center [166, 101] width 36 height 10
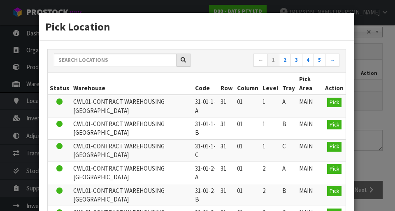
click at [374, 79] on div "Pick Location ← 1 2 3 4 5 → Status Warehouse Code Row Column Level Tray Pick Ar…" at bounding box center [197, 105] width 395 height 211
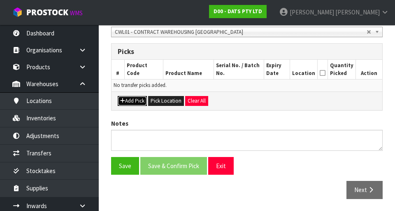
click at [131, 105] on button "Add Pick" at bounding box center [132, 101] width 29 height 10
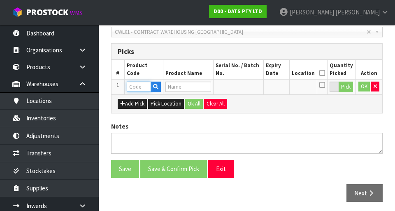
paste input "68788"
type input "68788"
type input "LIGHTS UNIVERSE SPACE W.W LEDS BOP/USB DUAL PK20"
type input "68788"
click at [349, 81] on button "Pick" at bounding box center [346, 86] width 14 height 11
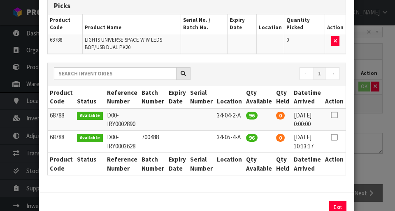
scroll to position [44, 0]
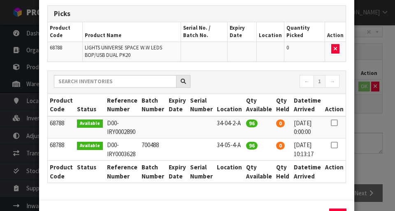
click at [336, 123] on icon at bounding box center [334, 123] width 7 height 0
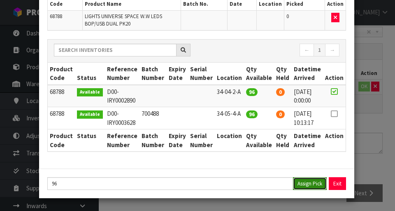
click at [308, 189] on button "Assign Pick" at bounding box center [310, 183] width 34 height 13
type input "96"
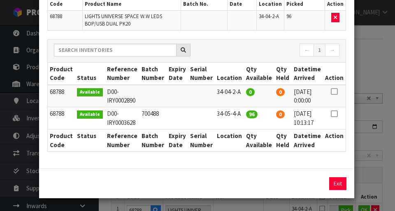
scroll to position [61, 0]
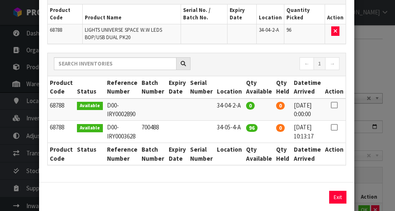
copy td "34-05-4-A"
click at [371, 147] on div "Pick Line Picks Product Code Product Name Serial No. / Batch No. Expiry Date Lo…" at bounding box center [197, 105] width 395 height 211
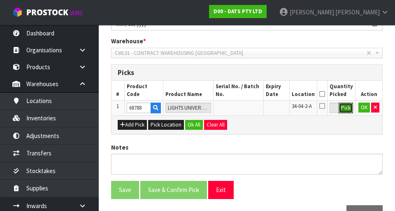
scroll to position [165, 0]
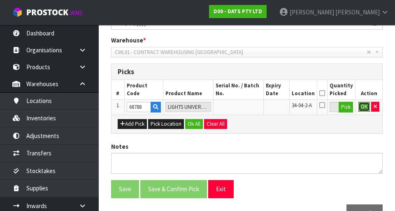
click at [367, 108] on button "OK" at bounding box center [364, 107] width 12 height 10
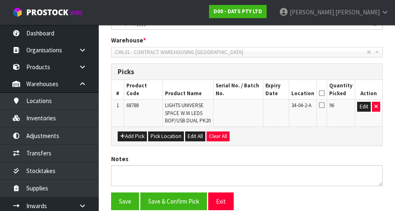
click at [323, 93] on icon at bounding box center [322, 93] width 6 height 0
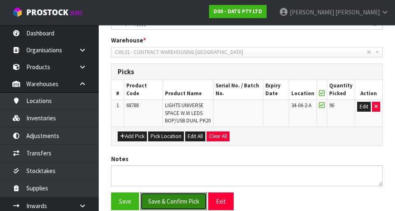
click at [185, 203] on button "Save & Confirm Pick" at bounding box center [173, 201] width 67 height 18
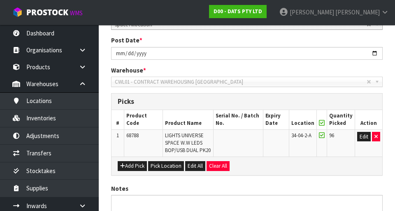
scroll to position [0, 0]
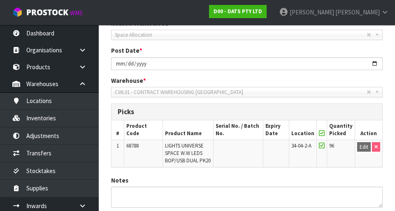
scroll to position [212, 0]
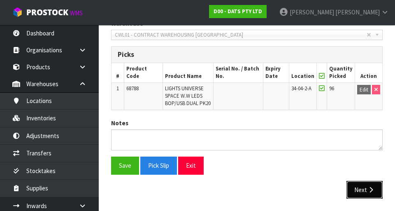
click at [369, 185] on button "Next" at bounding box center [364, 190] width 36 height 18
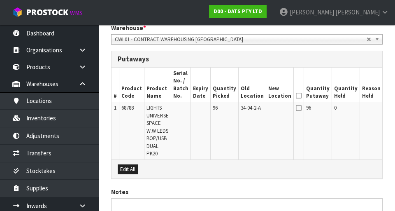
scroll to position [212, 0]
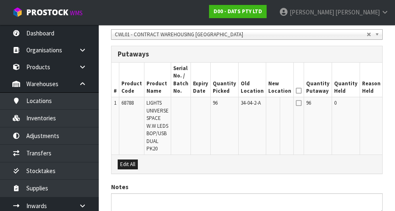
click at [385, 107] on button "Edit" at bounding box center [392, 104] width 14 height 10
paste input "34-05-4-A"
type input "34-05-4-A"
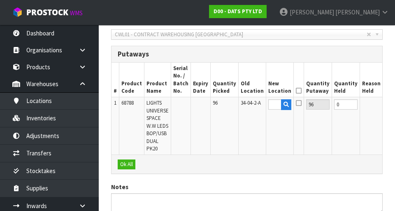
click at [385, 103] on button "OK" at bounding box center [391, 104] width 12 height 10
click at [296, 91] on icon at bounding box center [299, 91] width 6 height 0
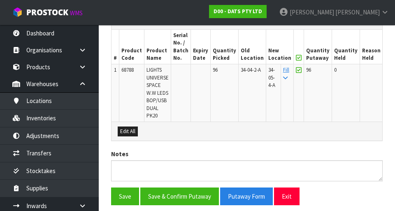
scroll to position [275, 0]
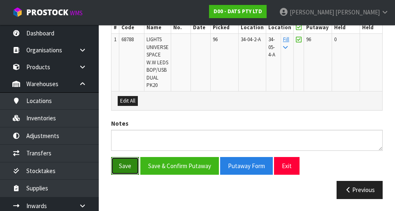
click at [125, 168] on button "Save" at bounding box center [125, 166] width 28 height 18
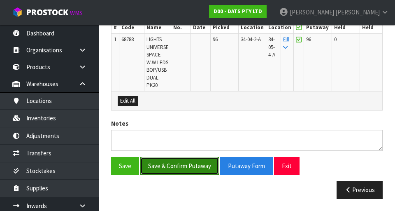
click at [184, 165] on button "Save & Confirm Putaway" at bounding box center [179, 166] width 79 height 18
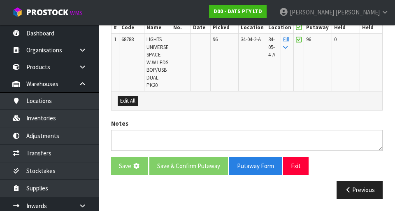
scroll to position [0, 0]
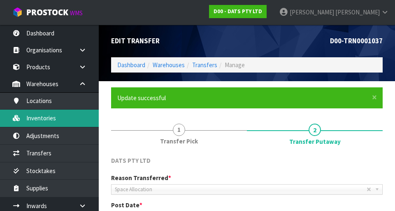
click at [56, 126] on link "Inventories" at bounding box center [49, 117] width 99 height 17
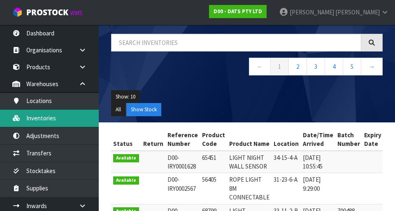
scroll to position [58, 0]
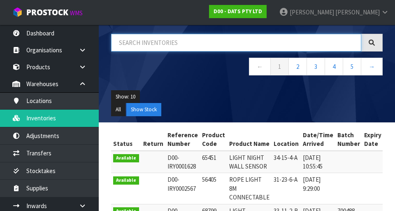
click at [133, 51] on input "text" at bounding box center [236, 43] width 250 height 18
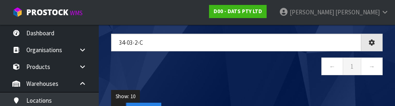
click at [280, 82] on div "34-03-2-C ← 1 →" at bounding box center [247, 59] width 284 height 50
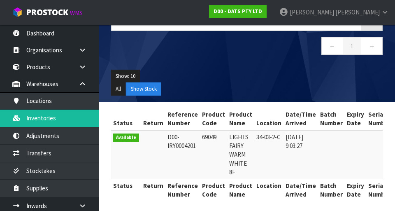
scroll to position [83, 0]
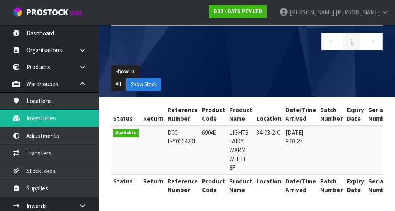
click at [200, 132] on td "69049" at bounding box center [213, 150] width 27 height 49
copy td "69049"
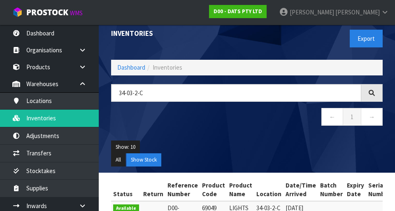
scroll to position [0, 0]
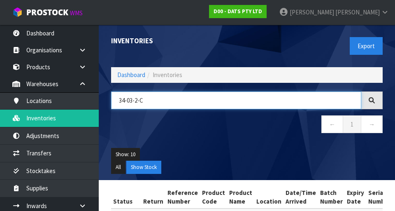
click at [158, 101] on input "34-03-2-C" at bounding box center [236, 100] width 250 height 18
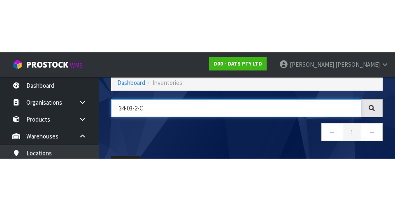
scroll to position [47, 0]
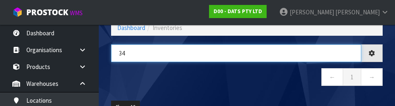
type input "3"
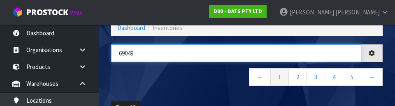
type input "69049"
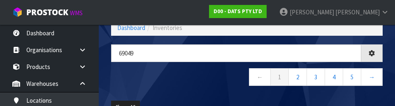
click at [128, 78] on nav "← 1 2 3 4 5 →" at bounding box center [247, 78] width 272 height 20
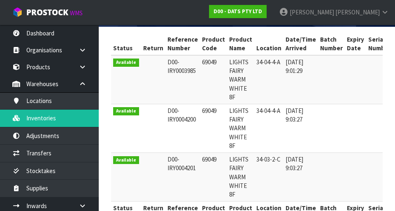
scroll to position [0, 0]
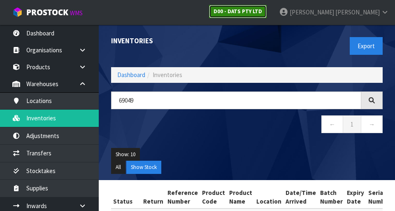
click at [267, 7] on link "D00 - DATS PTY LTD" at bounding box center [238, 11] width 58 height 13
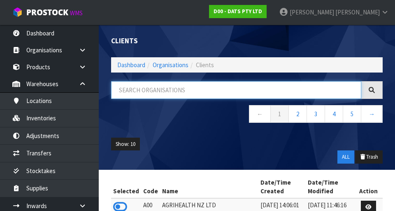
click at [256, 93] on input "text" at bounding box center [236, 90] width 250 height 18
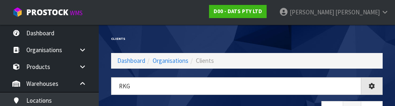
click at [333, 41] on div "Clients" at bounding box center [247, 39] width 284 height 28
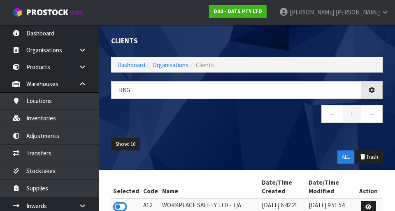
type input "RKG"
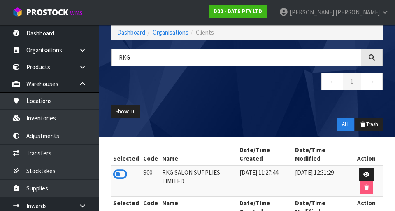
scroll to position [42, 0]
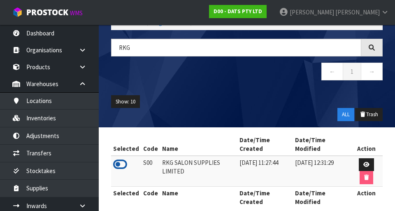
click at [115, 165] on icon at bounding box center [120, 164] width 14 height 12
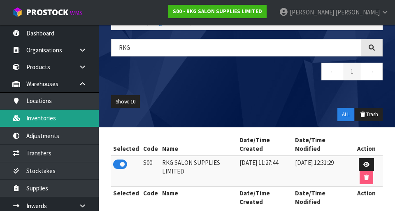
click at [40, 123] on link "Inventories" at bounding box center [49, 117] width 99 height 17
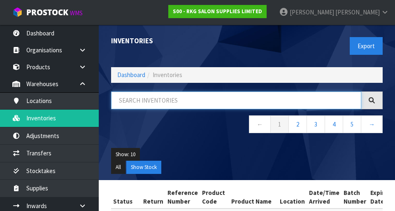
click at [140, 103] on input "text" at bounding box center [236, 100] width 250 height 18
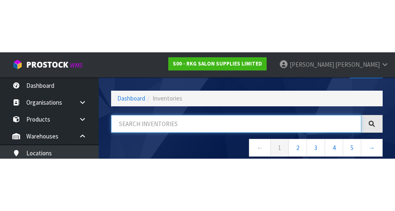
scroll to position [47, 0]
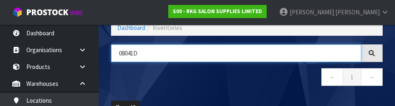
click at [135, 53] on input "08041D" at bounding box center [236, 53] width 250 height 18
type input "080401D"
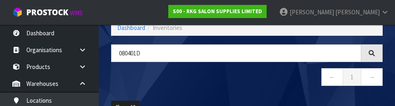
click at [123, 79] on nav "← 1 →" at bounding box center [247, 78] width 272 height 20
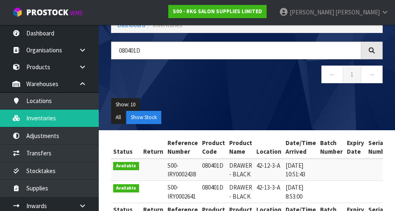
scroll to position [21, 0]
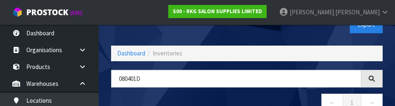
click at [276, 94] on nav "← 1 →" at bounding box center [247, 104] width 272 height 20
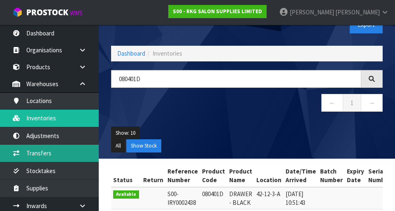
click at [32, 156] on link "Transfers" at bounding box center [49, 152] width 99 height 17
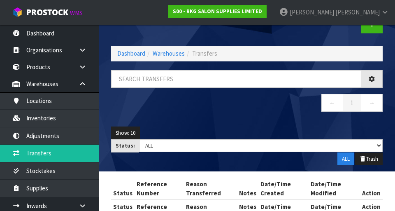
click at [41, 77] on div "Transfers Dashboard Warehouses Transfers ← 1 → Show: 10 5 10 25 50 Status: Draf…" at bounding box center [197, 108] width 395 height 258
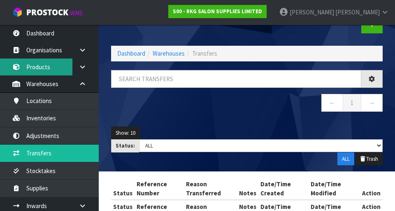
click at [42, 71] on link "Products" at bounding box center [49, 66] width 99 height 17
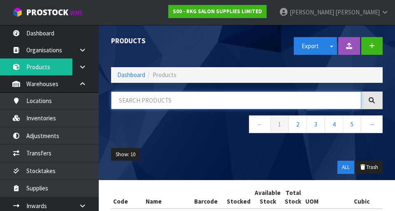
paste input "080401D"
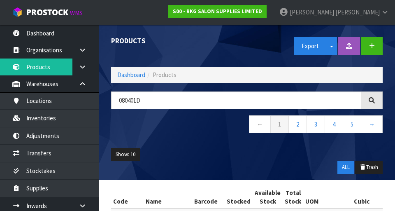
click at [213, 172] on div "Show: 10 5 10 25 50 ALL Trash" at bounding box center [247, 161] width 284 height 38
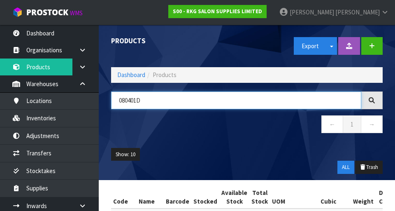
click at [206, 98] on input "080401D" at bounding box center [236, 100] width 250 height 18
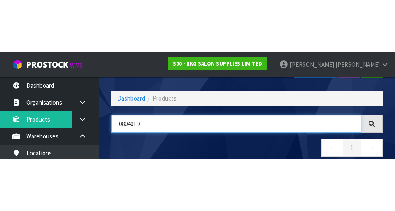
scroll to position [47, 0]
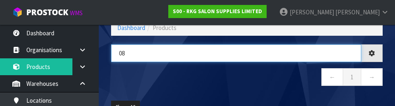
type input "0"
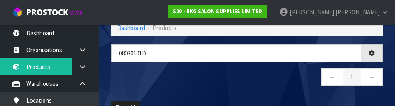
click at [135, 81] on nav "← 1 →" at bounding box center [247, 78] width 272 height 20
type input "08030101D"
click at [216, 84] on nav "← 1 →" at bounding box center [247, 78] width 272 height 20
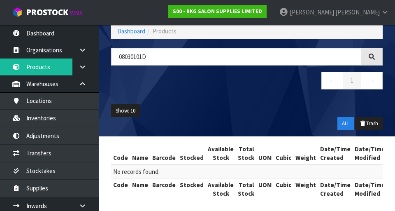
scroll to position [48, 0]
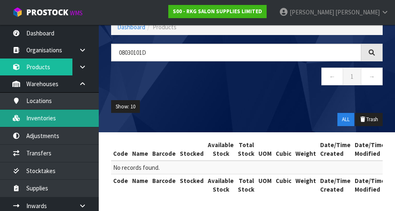
click at [40, 123] on link "Inventories" at bounding box center [49, 117] width 99 height 17
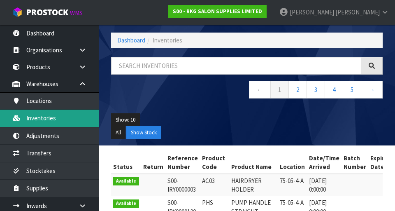
scroll to position [48, 0]
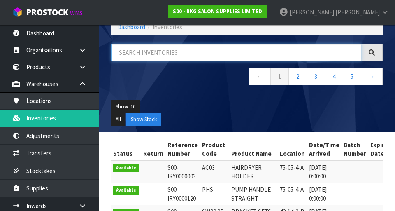
click at [157, 54] on input "text" at bounding box center [236, 53] width 250 height 18
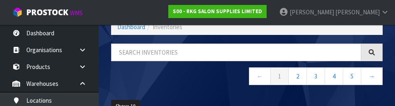
click at [149, 87] on nav "← 1 2 3 4 5 →" at bounding box center [247, 77] width 272 height 20
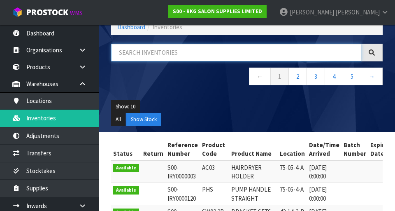
click at [145, 50] on input "text" at bounding box center [236, 53] width 250 height 18
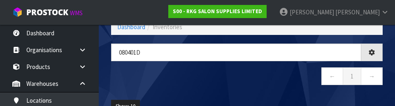
click at [159, 77] on nav "← 1 →" at bounding box center [247, 77] width 272 height 20
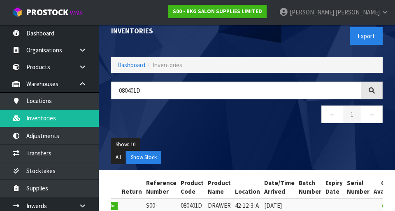
scroll to position [0, 0]
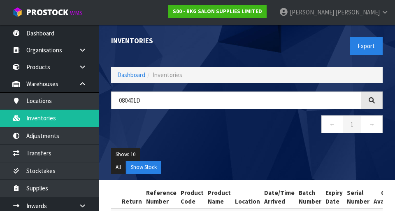
click at [318, 44] on div "Export" at bounding box center [318, 46] width 142 height 42
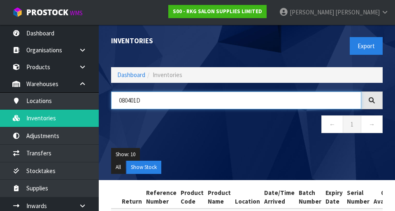
click at [156, 102] on input "080401D" at bounding box center [236, 100] width 250 height 18
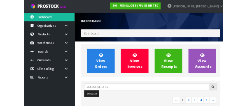
scroll to position [653, 284]
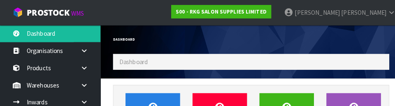
click at [246, 36] on div at bounding box center [318, 31] width 142 height 12
click at [237, 48] on div "Dashboard" at bounding box center [176, 39] width 142 height 28
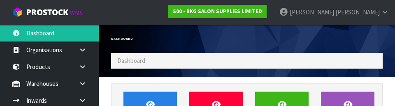
click at [169, 37] on h1 "Dashboard" at bounding box center [176, 39] width 130 height 4
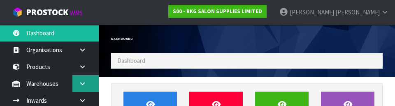
click at [89, 84] on link at bounding box center [85, 83] width 26 height 17
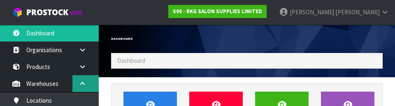
click at [89, 83] on link at bounding box center [85, 83] width 26 height 17
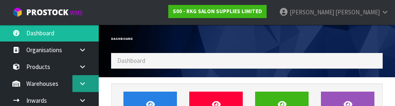
click at [86, 87] on link at bounding box center [85, 83] width 26 height 17
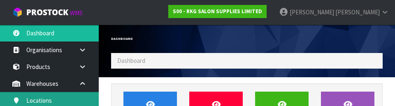
click at [68, 99] on link "Locations" at bounding box center [49, 100] width 99 height 17
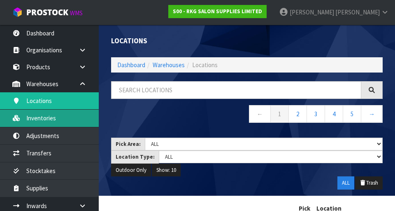
click at [55, 119] on link "Inventories" at bounding box center [49, 117] width 99 height 17
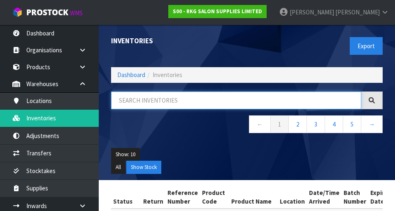
click at [177, 98] on input "text" at bounding box center [236, 100] width 250 height 18
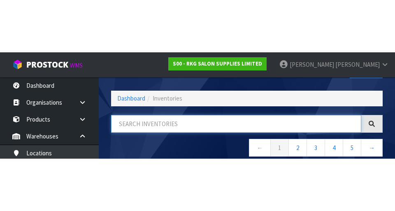
scroll to position [47, 0]
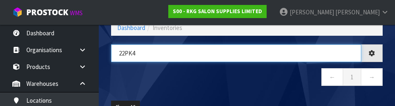
type input "22PK4"
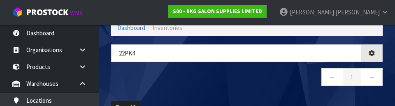
click at [189, 83] on nav "← 1 →" at bounding box center [247, 78] width 272 height 20
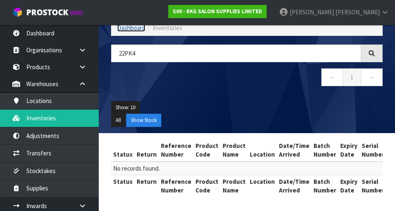
click at [123, 28] on link "Dashboard" at bounding box center [131, 28] width 28 height 8
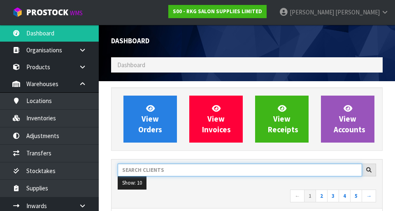
click at [156, 168] on input "text" at bounding box center [240, 169] width 244 height 13
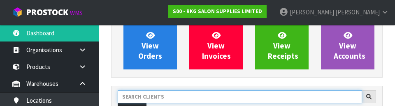
scroll to position [113, 0]
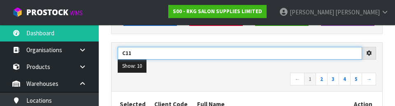
type input "C11"
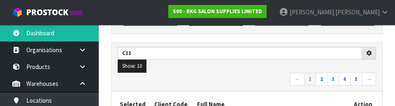
click at [202, 79] on nav "← 1 2 3 4 5 →" at bounding box center [247, 80] width 258 height 14
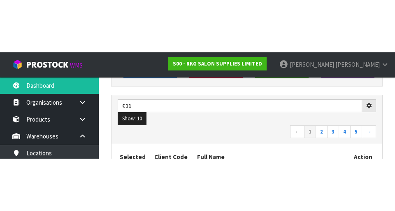
scroll to position [116, 0]
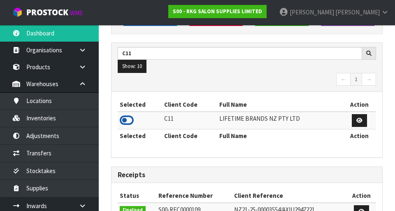
click at [128, 121] on icon at bounding box center [127, 120] width 14 height 12
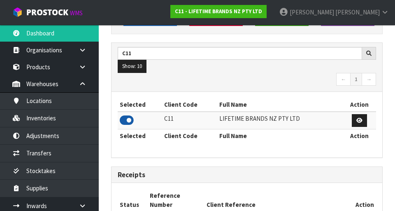
scroll to position [670, 284]
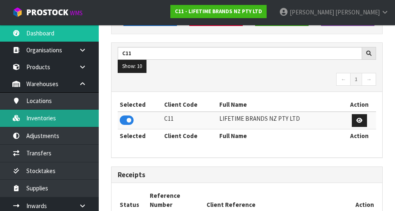
click at [63, 119] on link "Inventories" at bounding box center [49, 117] width 99 height 17
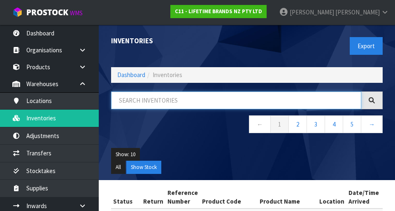
click at [172, 102] on input "text" at bounding box center [236, 100] width 250 height 18
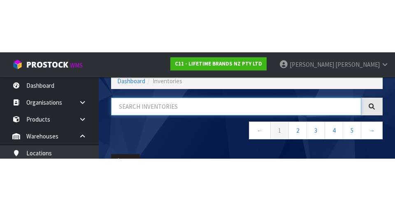
scroll to position [47, 0]
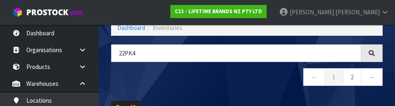
click at [202, 76] on nav "← 1 2 →" at bounding box center [247, 78] width 272 height 20
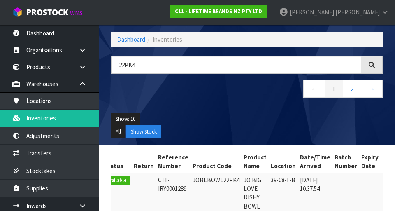
scroll to position [0, 10]
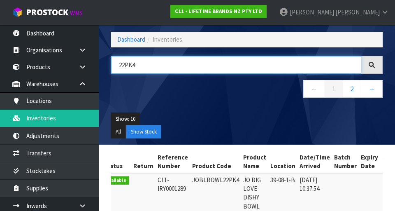
click at [167, 68] on input "22PK4" at bounding box center [236, 65] width 250 height 18
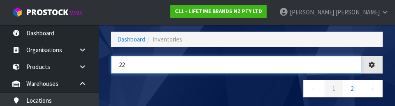
type input "2"
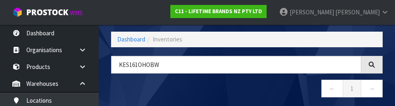
click at [211, 86] on nav "← 1 →" at bounding box center [247, 90] width 272 height 20
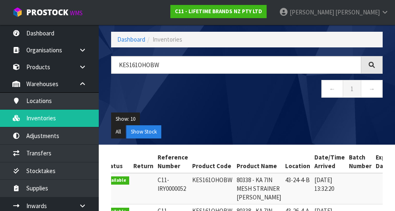
type input "KES161OHOBW"
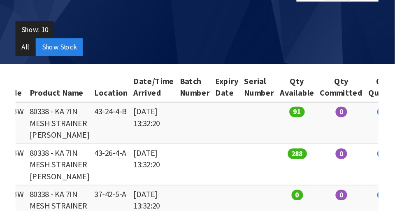
scroll to position [0, 0]
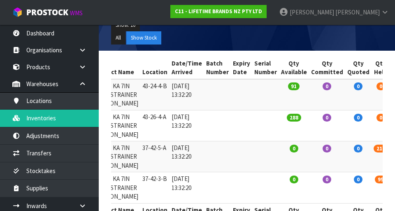
click at [204, 141] on td at bounding box center [217, 125] width 27 height 31
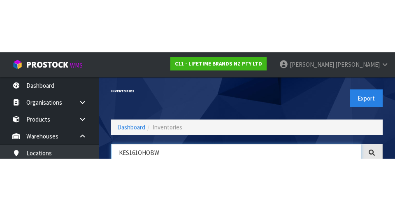
scroll to position [47, 0]
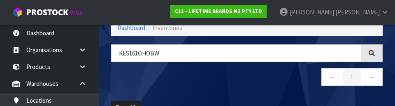
click at [246, 75] on nav "← 1 →" at bounding box center [247, 78] width 272 height 20
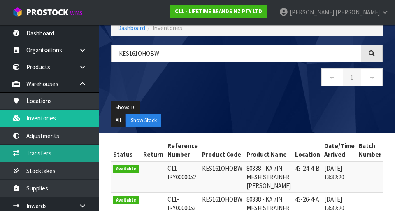
click at [52, 154] on link "Transfers" at bounding box center [49, 152] width 99 height 17
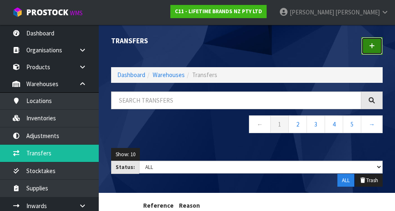
click at [246, 49] on link at bounding box center [371, 46] width 21 height 18
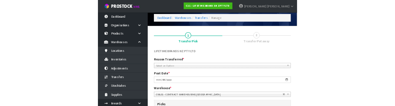
scroll to position [74, 0]
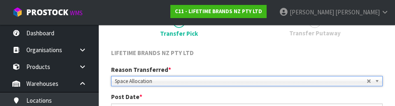
click at [246, 42] on link "2 Transfer Putaway" at bounding box center [315, 25] width 136 height 33
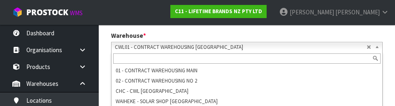
scroll to position [171, 0]
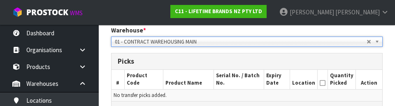
click at [246, 77] on section "1 Transfer Pick 2 Transfer Putaway LIFETIME BRANDS NZ PTY LTD Reason Transferre…" at bounding box center [247, 64] width 296 height 315
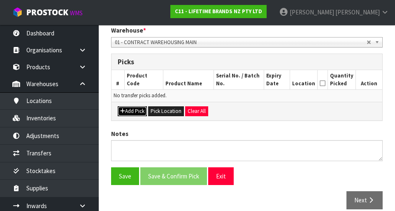
click at [135, 108] on button "Add Pick" at bounding box center [132, 111] width 29 height 10
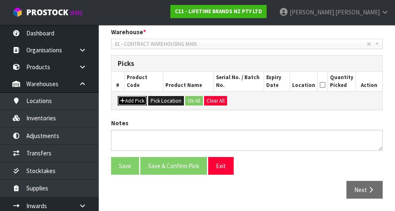
scroll to position [174, 0]
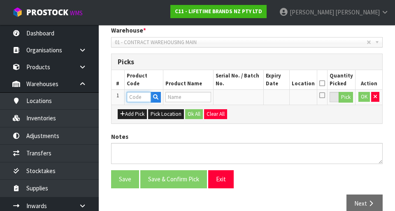
paste input "08030101D"
click at [147, 97] on input "08030101D" at bounding box center [139, 97] width 24 height 10
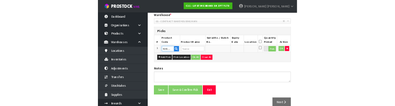
scroll to position [171, 0]
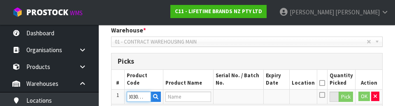
type input "08030101"
click at [246, 97] on icon "button" at bounding box center [375, 96] width 3 height 5
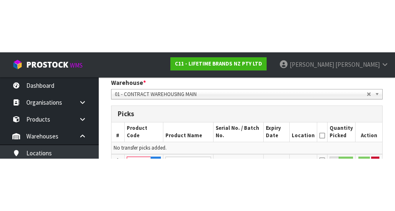
scroll to position [0, 0]
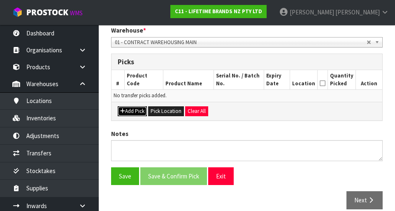
click at [140, 111] on button "Add Pick" at bounding box center [132, 111] width 29 height 10
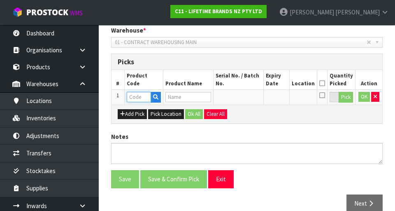
paste input "08030101D"
type input "08030101D"
click at [246, 98] on button "button" at bounding box center [375, 97] width 8 height 10
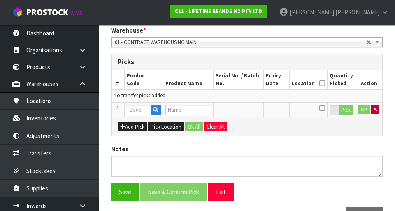
scroll to position [0, 0]
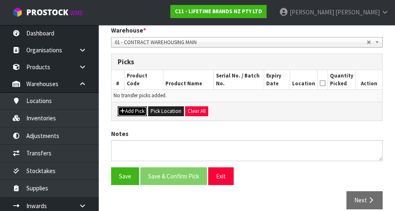
click at [133, 112] on button "Add Pick" at bounding box center [132, 111] width 29 height 10
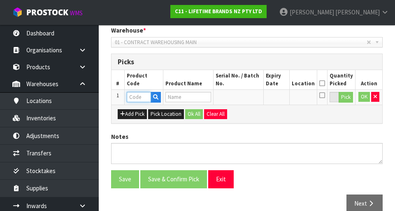
click at [140, 98] on input "text" at bounding box center [139, 97] width 24 height 10
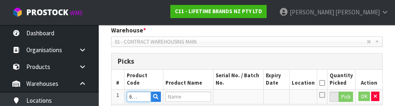
scroll to position [0, 14]
type input "K3S161OHOBW"
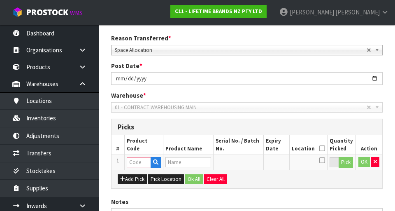
scroll to position [111, 0]
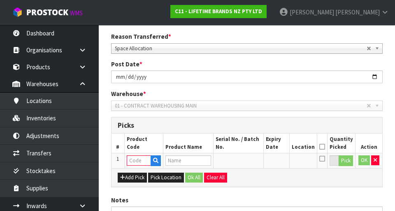
click at [246, 102] on span "01 - CONTRACT WAREHOUSING MAIN" at bounding box center [241, 106] width 252 height 10
click at [246, 101] on span "01 - CONTRACT WAREHOUSING MAIN" at bounding box center [241, 106] width 252 height 10
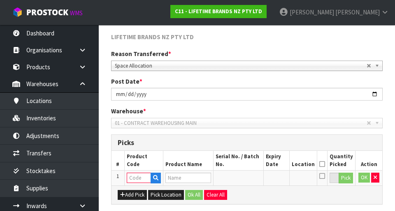
scroll to position [93, 0]
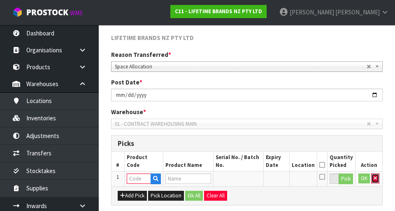
click at [246, 180] on button "button" at bounding box center [375, 178] width 8 height 10
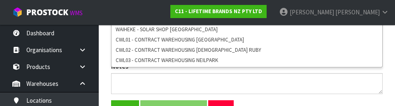
scroll to position [244, 0]
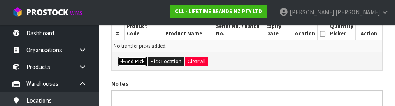
click at [136, 65] on button "Add Pick" at bounding box center [132, 62] width 29 height 10
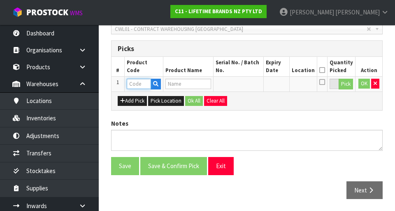
click at [139, 86] on input "text" at bounding box center [139, 84] width 24 height 10
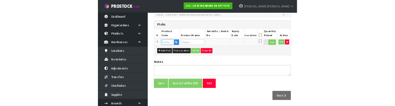
scroll to position [184, 0]
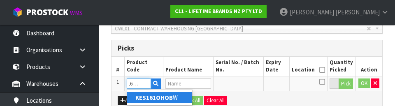
type input "KES161OHOBW"
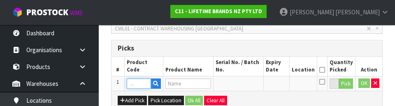
type input "80338 - KA 7IN MESH STRAINER BLACK WM"
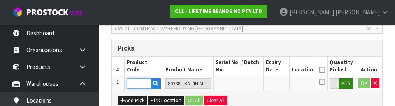
type input "KES161OHOBW"
click at [246, 87] on button "Pick" at bounding box center [346, 84] width 14 height 11
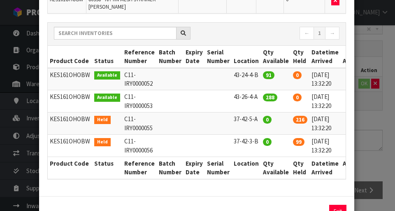
scroll to position [93, 0]
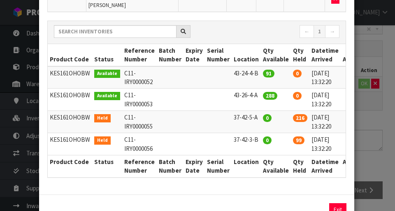
click at [246, 73] on icon at bounding box center [352, 73] width 7 height 0
click at [246, 205] on button "Assign Pick" at bounding box center [310, 209] width 34 height 13
type input "91"
click at [246, 95] on icon at bounding box center [352, 95] width 7 height 0
click at [246, 205] on button "Assign Pick" at bounding box center [310, 209] width 34 height 13
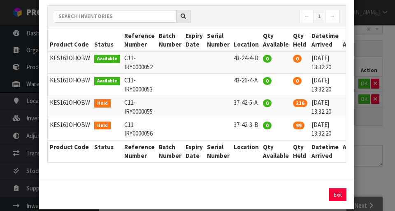
scroll to position [139, 0]
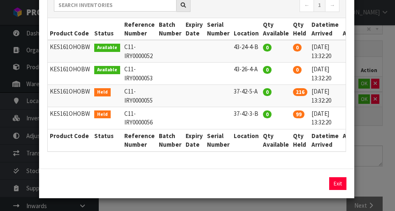
click at [246, 167] on div "Pick Line Picks Product Code Product Name Serial No. / Batch No. Expiry Date Lo…" at bounding box center [197, 105] width 395 height 211
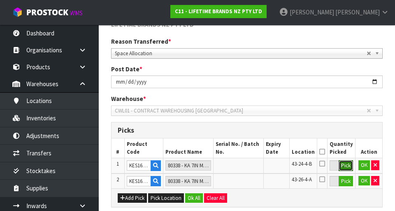
scroll to position [109, 0]
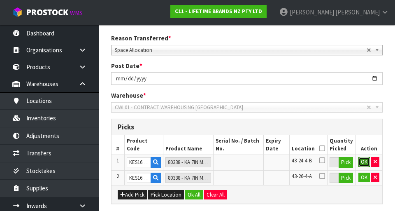
click at [246, 163] on button "OK" at bounding box center [364, 162] width 12 height 10
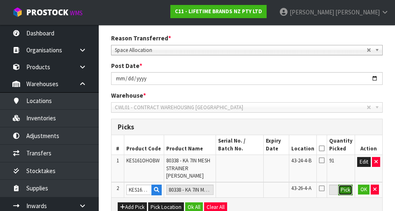
click at [246, 191] on button "Pick" at bounding box center [345, 189] width 14 height 11
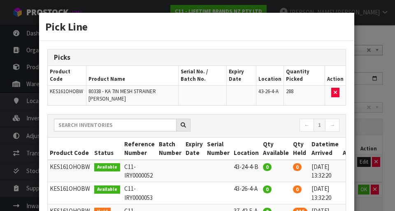
click at [246, 139] on div "Pick Line Picks Product Code Product Name Serial No. / Batch No. Expiry Date Lo…" at bounding box center [197, 105] width 395 height 211
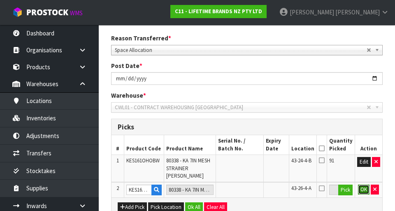
click at [246, 192] on button "OK" at bounding box center [364, 189] width 12 height 10
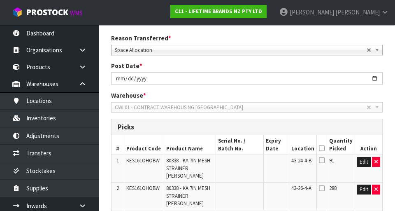
click at [246, 148] on icon at bounding box center [322, 148] width 6 height 0
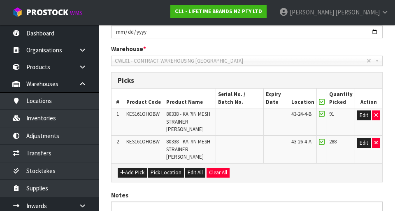
scroll to position [228, 0]
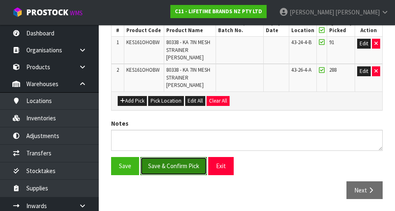
click at [181, 167] on button "Save & Confirm Pick" at bounding box center [173, 166] width 67 height 18
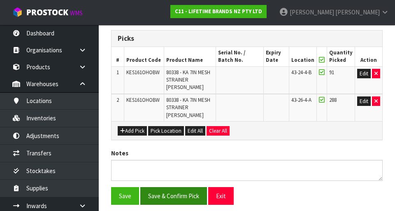
scroll to position [0, 0]
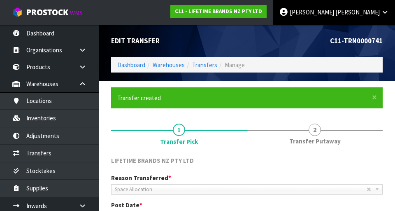
click at [246, 15] on icon at bounding box center [385, 12] width 8 height 6
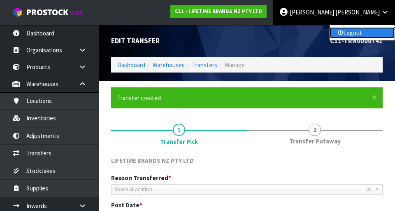
click at [246, 36] on link "Logout" at bounding box center [362, 32] width 65 height 11
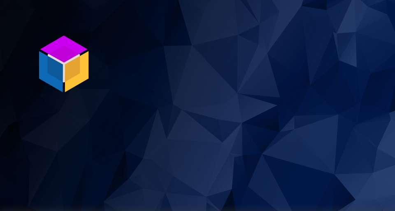
click at [64, 56] on img at bounding box center [64, 64] width 62 height 62
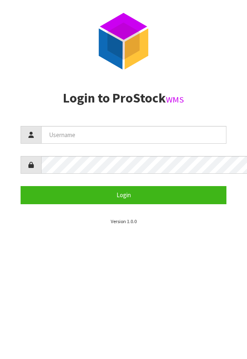
click at [151, 34] on img at bounding box center [124, 41] width 62 height 62
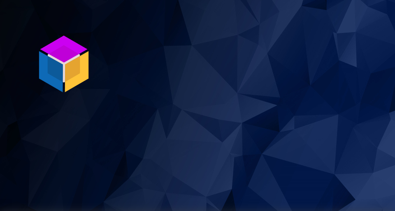
click at [53, 56] on img at bounding box center [64, 64] width 62 height 62
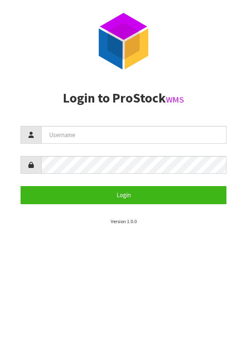
click at [102, 148] on form "Login" at bounding box center [124, 165] width 206 height 78
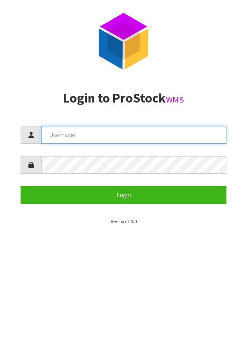
click at [130, 136] on input "text" at bounding box center [133, 135] width 185 height 18
type input "Meena"
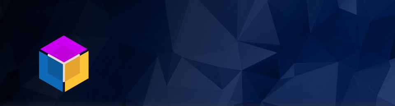
click at [340, 84] on section "P ro S tock WMS" at bounding box center [197, 53] width 395 height 106
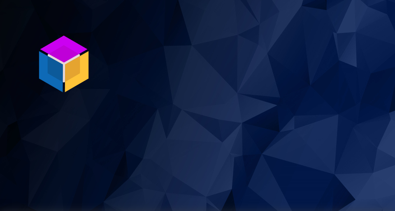
click at [67, 68] on img at bounding box center [64, 64] width 62 height 62
click at [44, 42] on img at bounding box center [64, 64] width 62 height 62
click at [63, 62] on img at bounding box center [64, 64] width 62 height 62
click at [69, 57] on img at bounding box center [64, 64] width 62 height 62
click at [65, 58] on img at bounding box center [64, 64] width 62 height 62
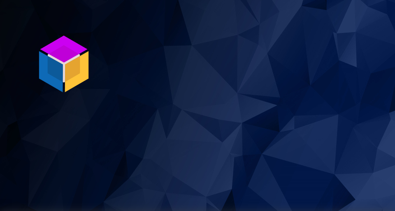
click at [57, 56] on img at bounding box center [64, 64] width 62 height 62
click at [70, 64] on img at bounding box center [64, 64] width 62 height 62
click at [53, 53] on img at bounding box center [64, 64] width 62 height 62
click at [60, 56] on img at bounding box center [64, 64] width 62 height 62
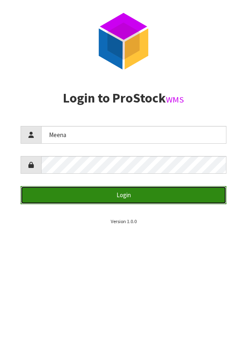
click at [184, 189] on button "Login" at bounding box center [124, 195] width 206 height 18
